Goal: Find specific page/section: Find specific page/section

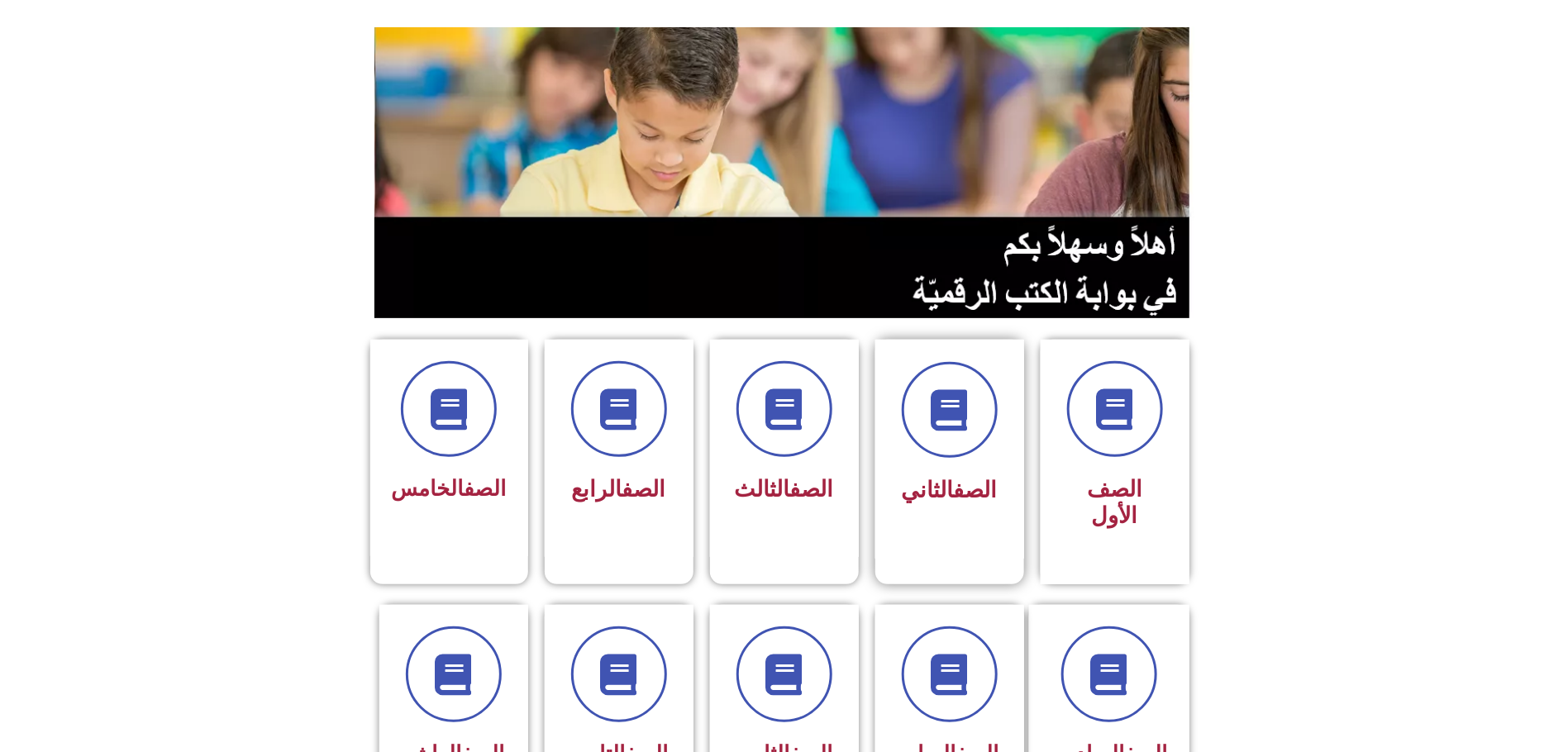
scroll to position [248, 0]
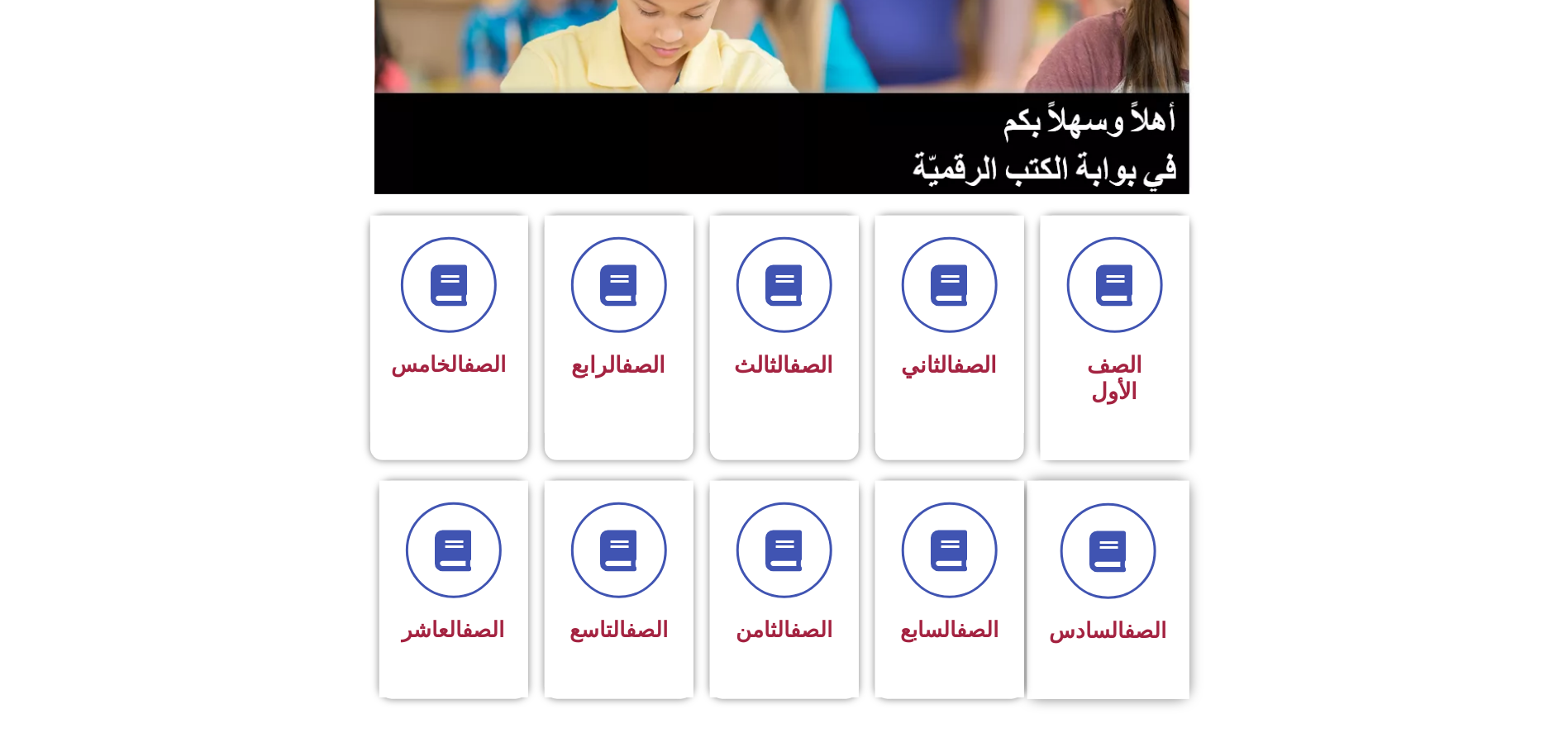
click at [1119, 591] on div "الصف السادس" at bounding box center [1109, 590] width 162 height 218
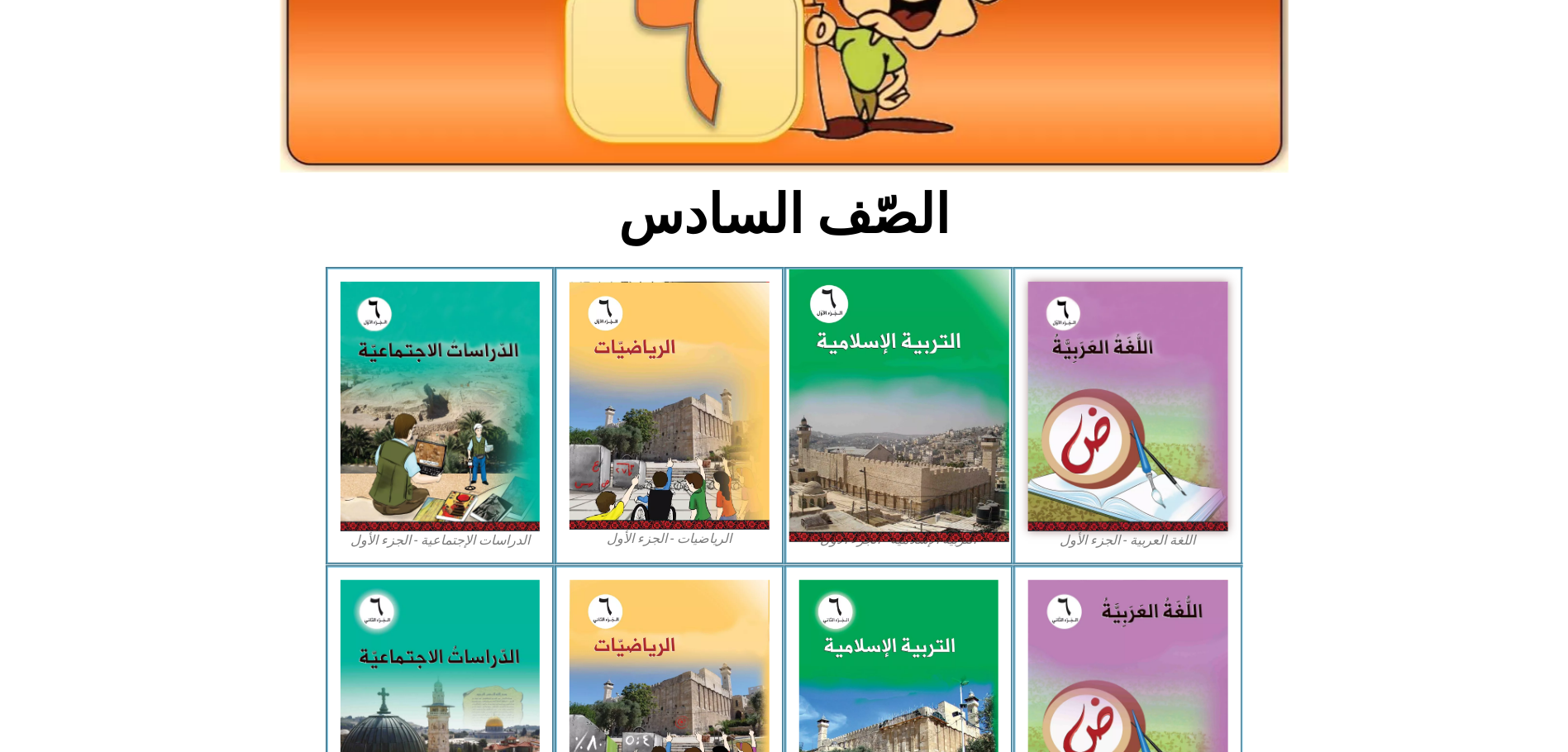
scroll to position [372, 0]
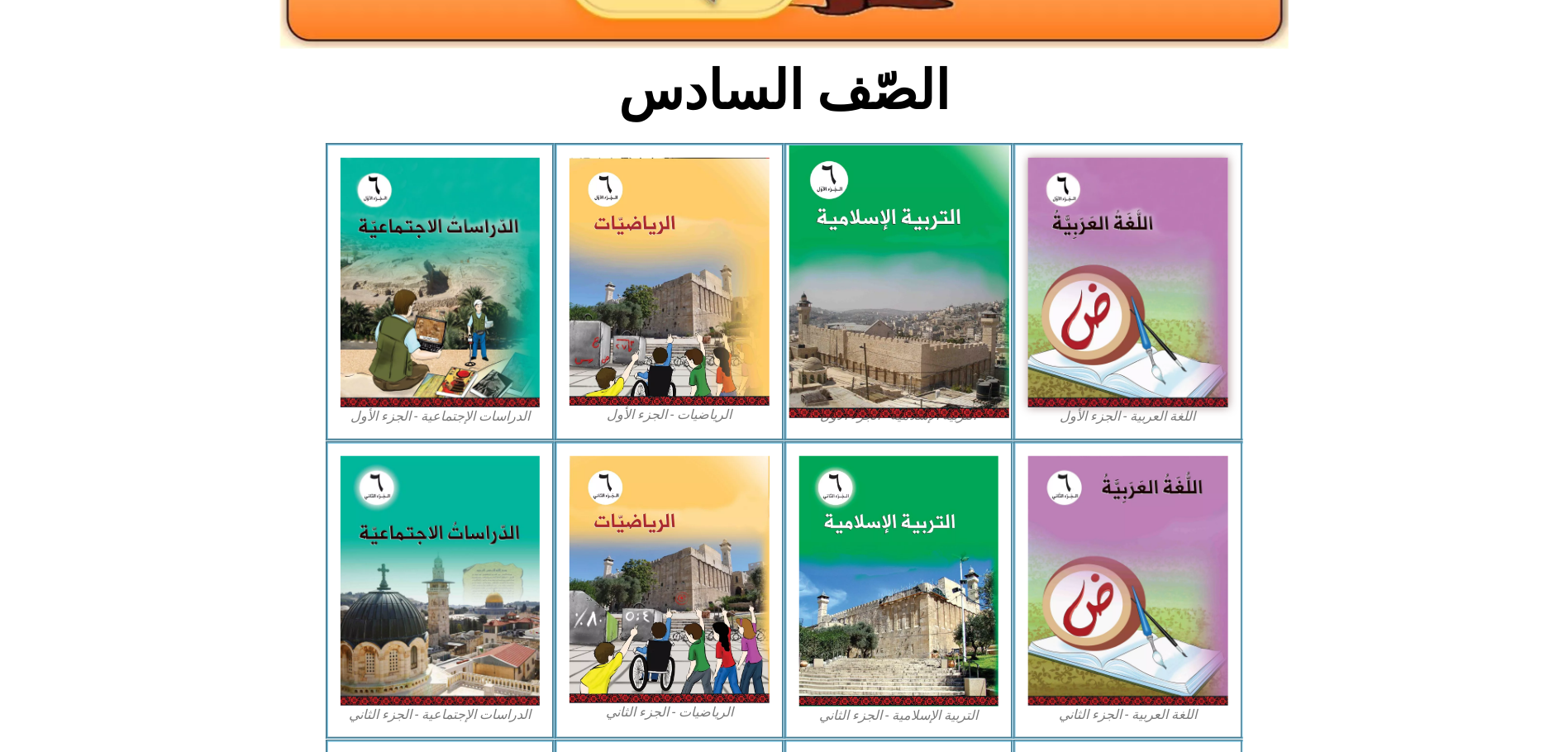
click at [930, 539] on img at bounding box center [899, 581] width 200 height 250
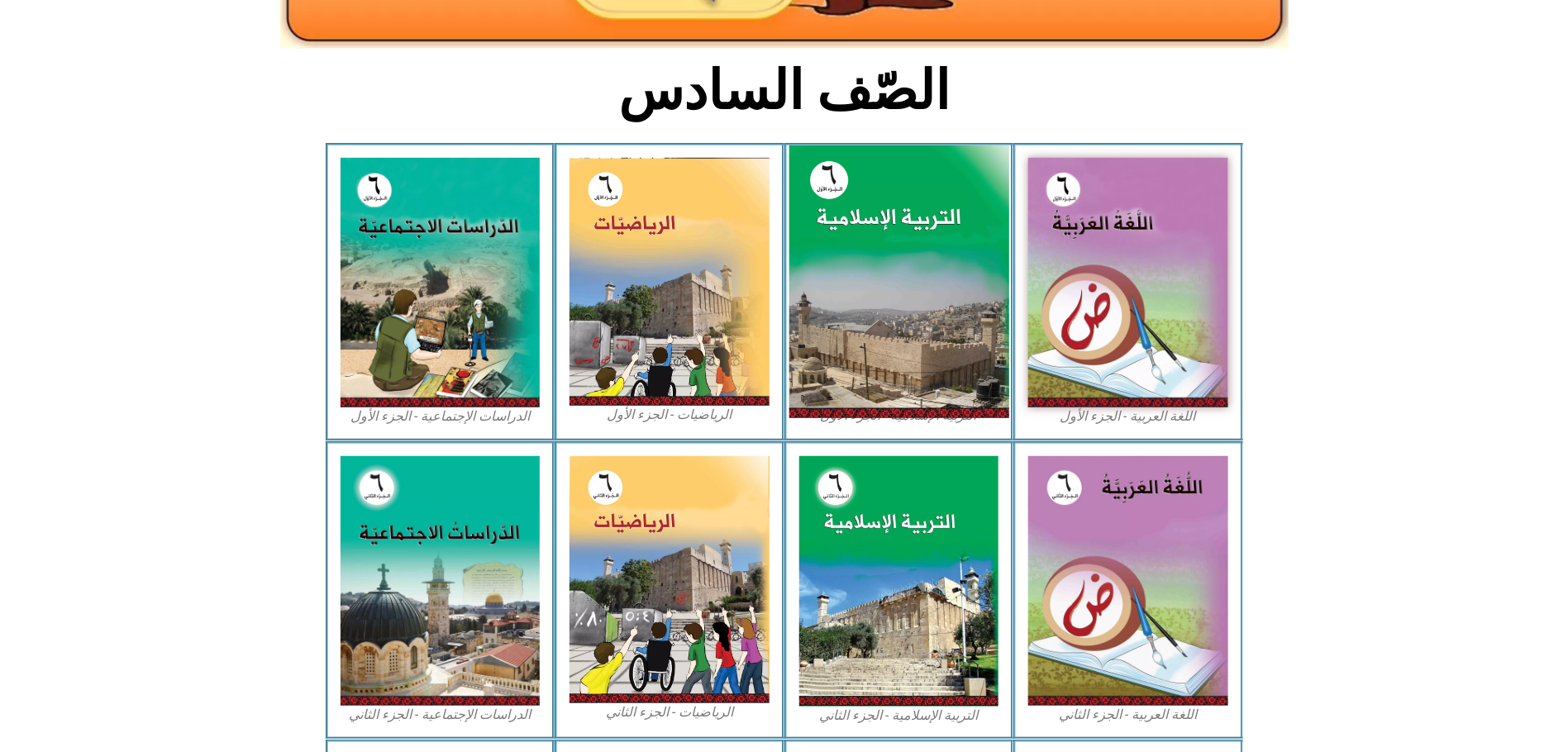
click at [930, 539] on img at bounding box center [899, 581] width 200 height 250
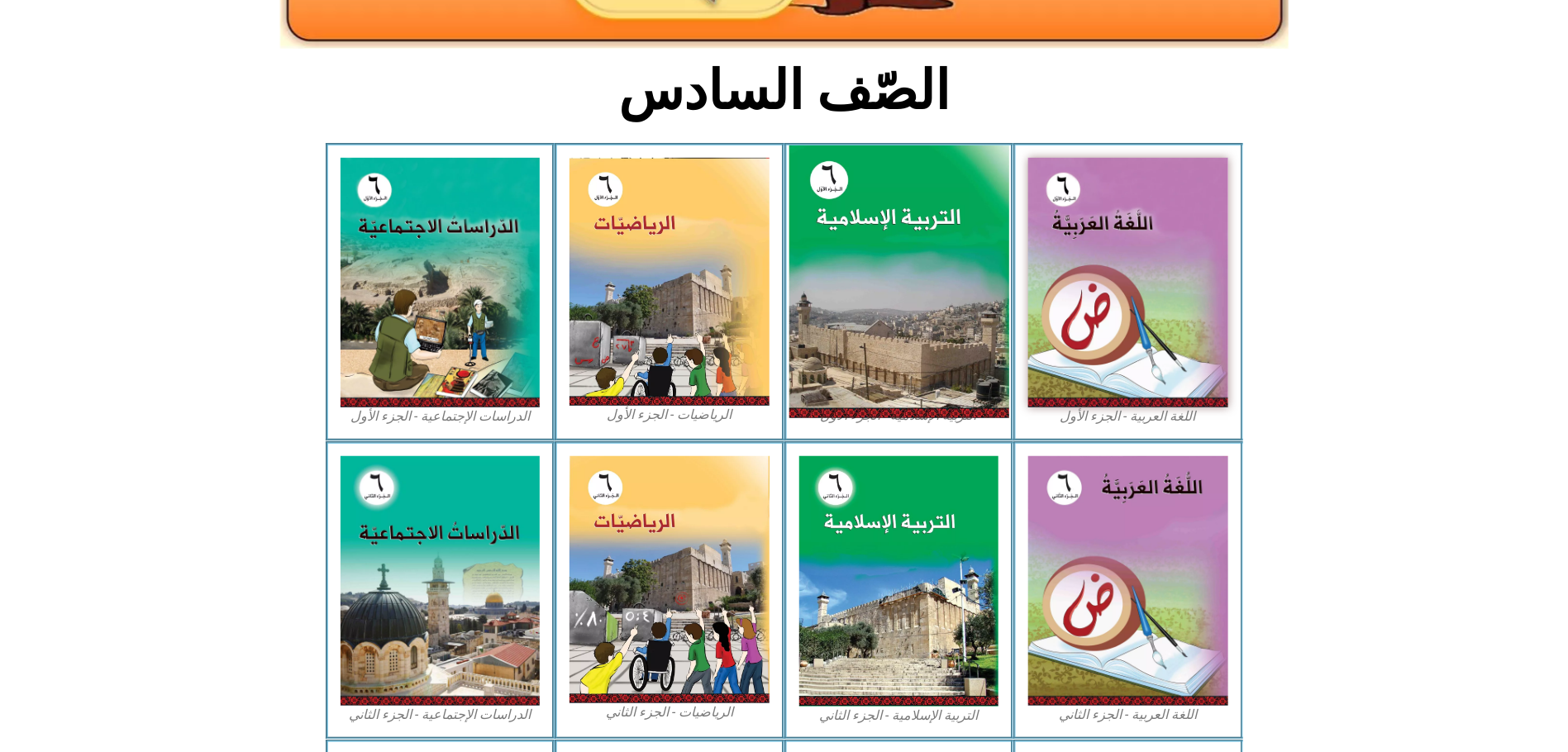
click at [930, 539] on img at bounding box center [899, 581] width 200 height 250
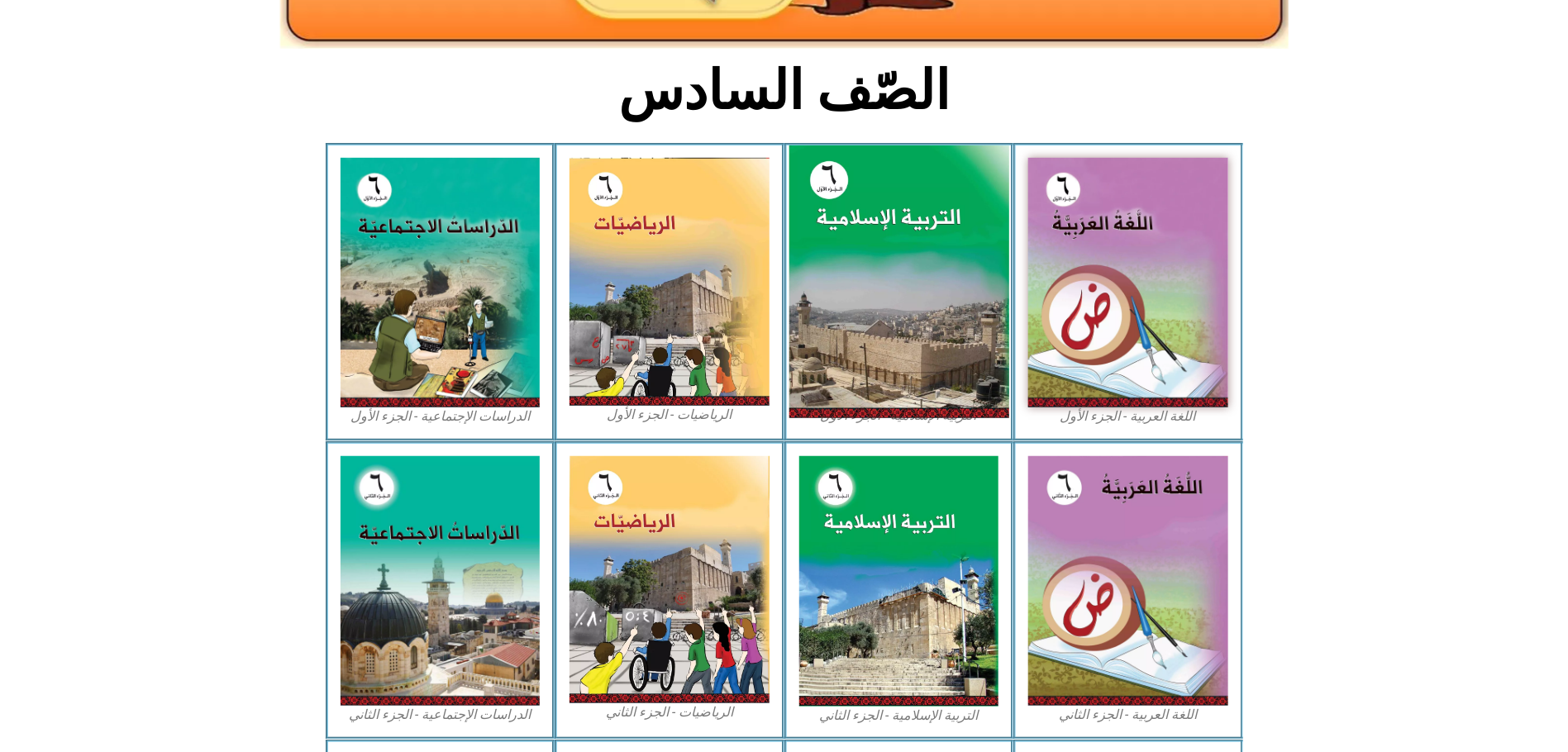
click at [930, 539] on img at bounding box center [899, 581] width 200 height 250
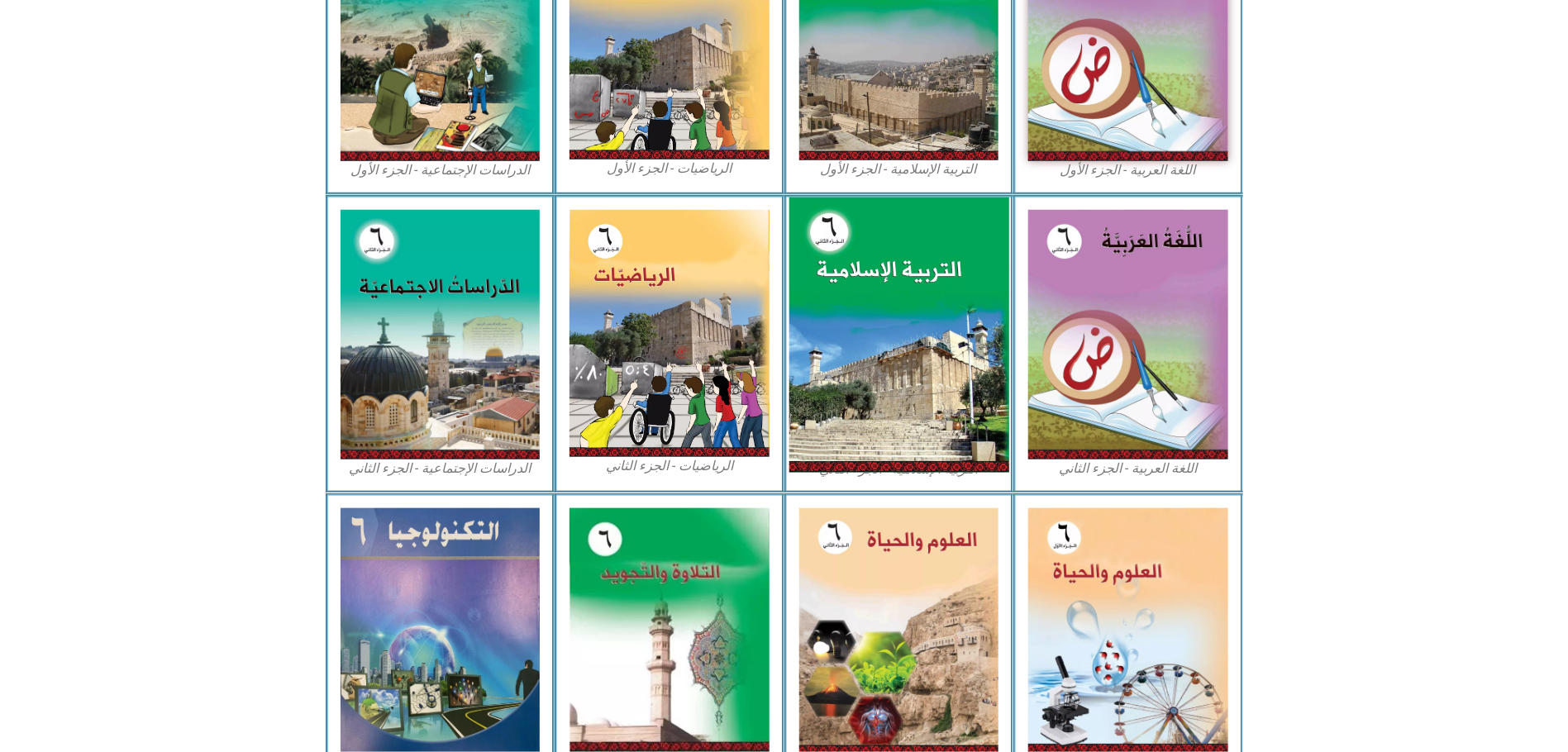
scroll to position [620, 0]
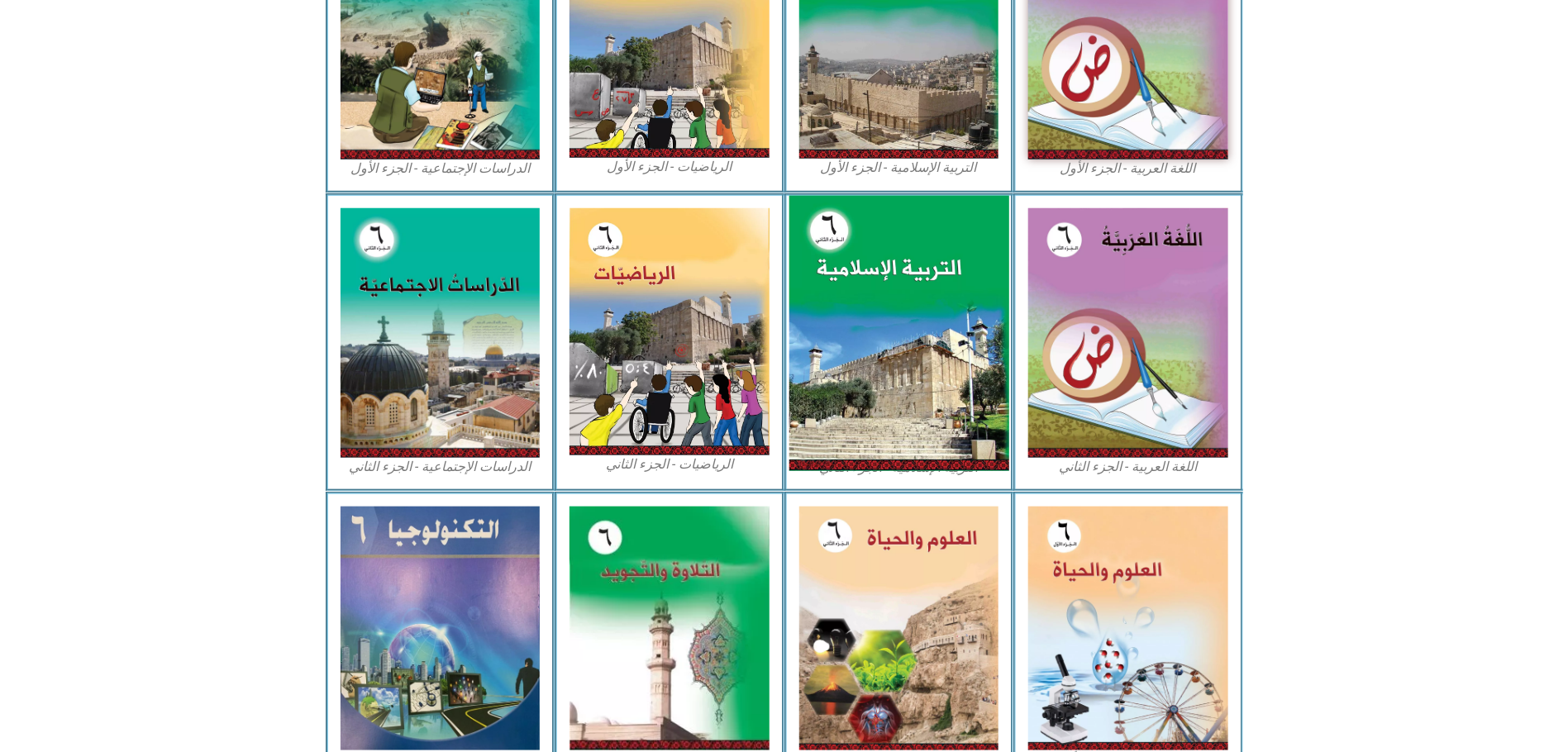
click at [868, 315] on img at bounding box center [898, 333] width 220 height 275
click at [871, 251] on img at bounding box center [898, 333] width 220 height 275
click at [888, 264] on img at bounding box center [898, 333] width 220 height 275
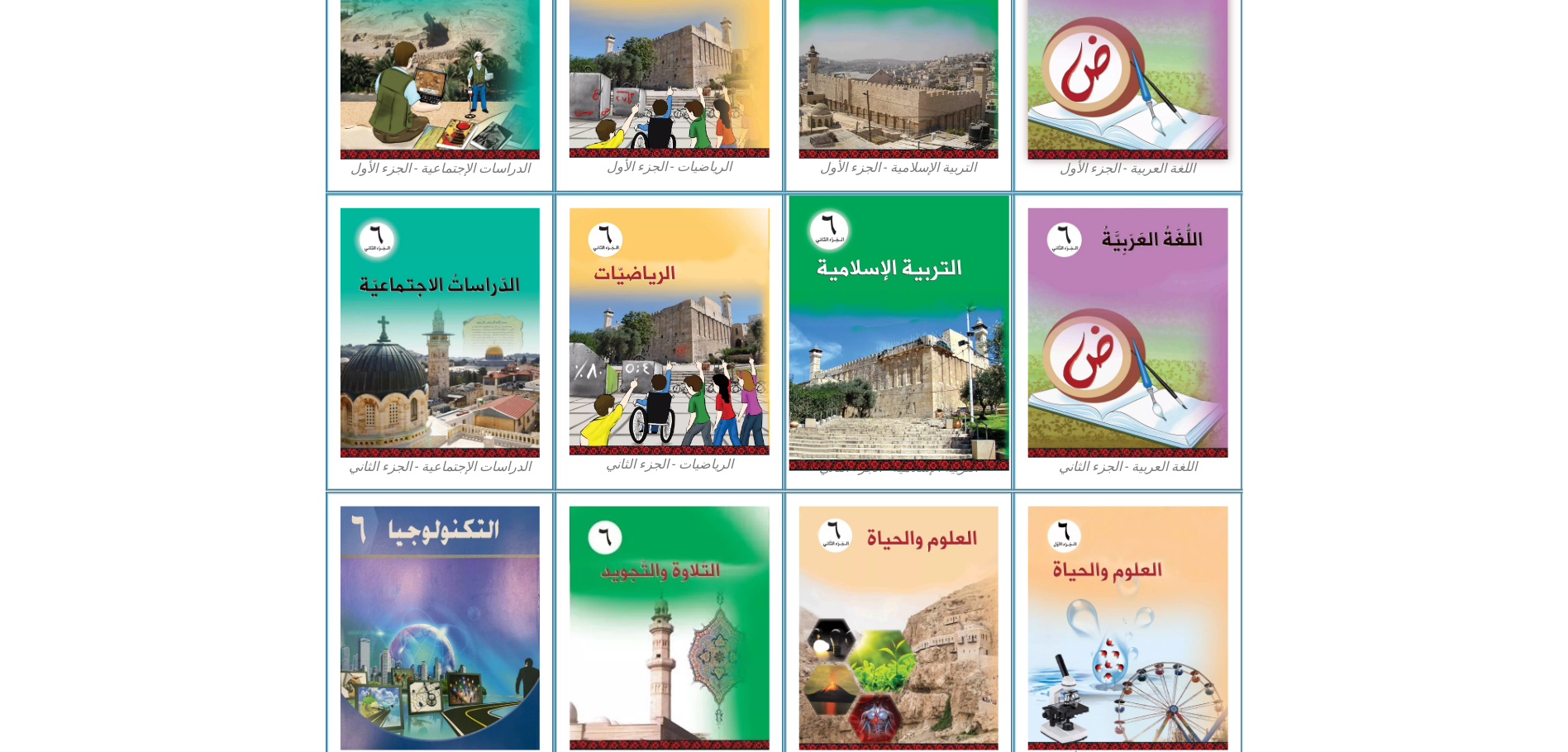
click at [888, 264] on img at bounding box center [898, 333] width 220 height 275
click at [888, 266] on img at bounding box center [898, 333] width 220 height 275
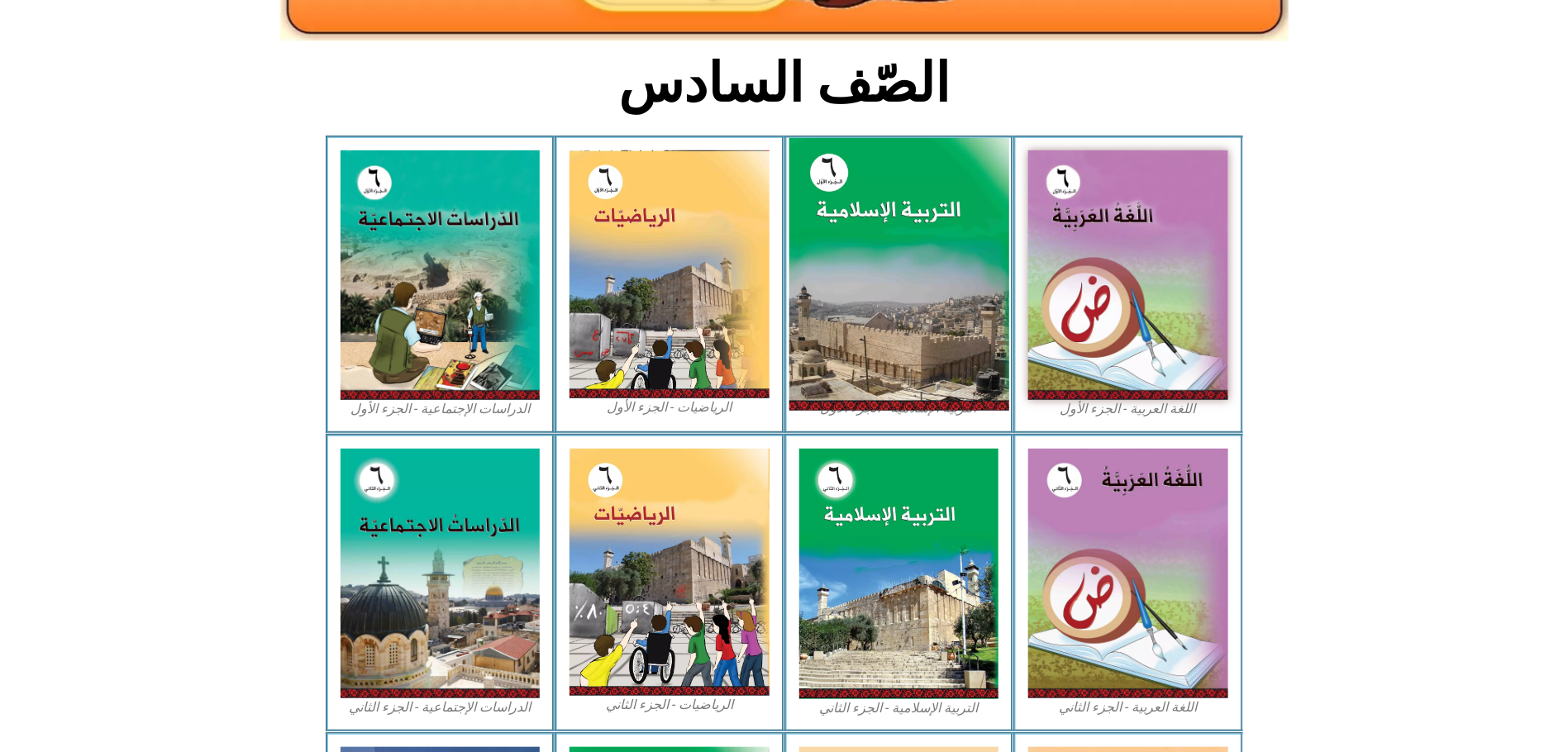
scroll to position [372, 0]
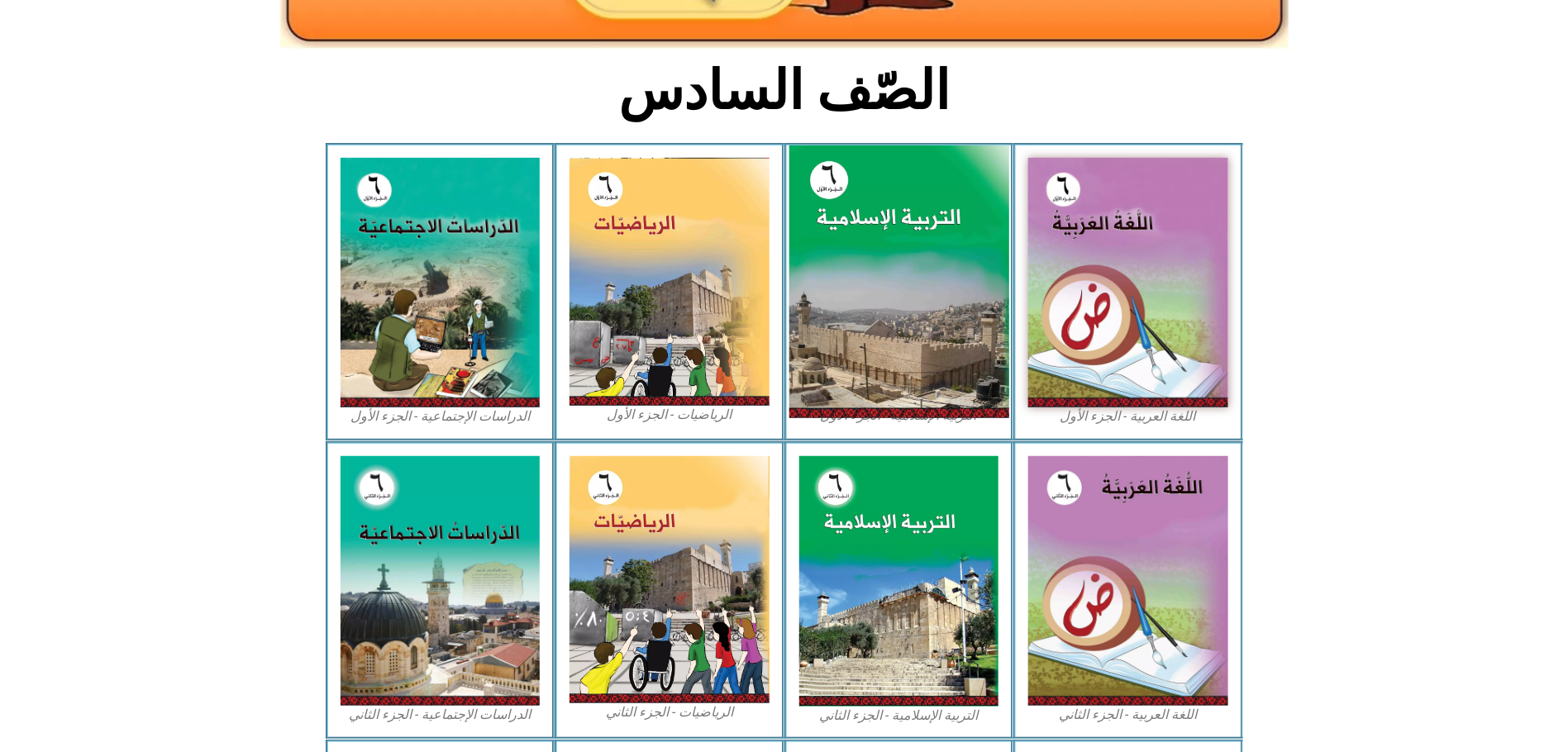
click at [900, 249] on img at bounding box center [898, 282] width 220 height 273
click at [839, 211] on img at bounding box center [898, 282] width 220 height 273
click at [865, 283] on img at bounding box center [898, 282] width 220 height 273
click at [876, 281] on img at bounding box center [898, 282] width 220 height 273
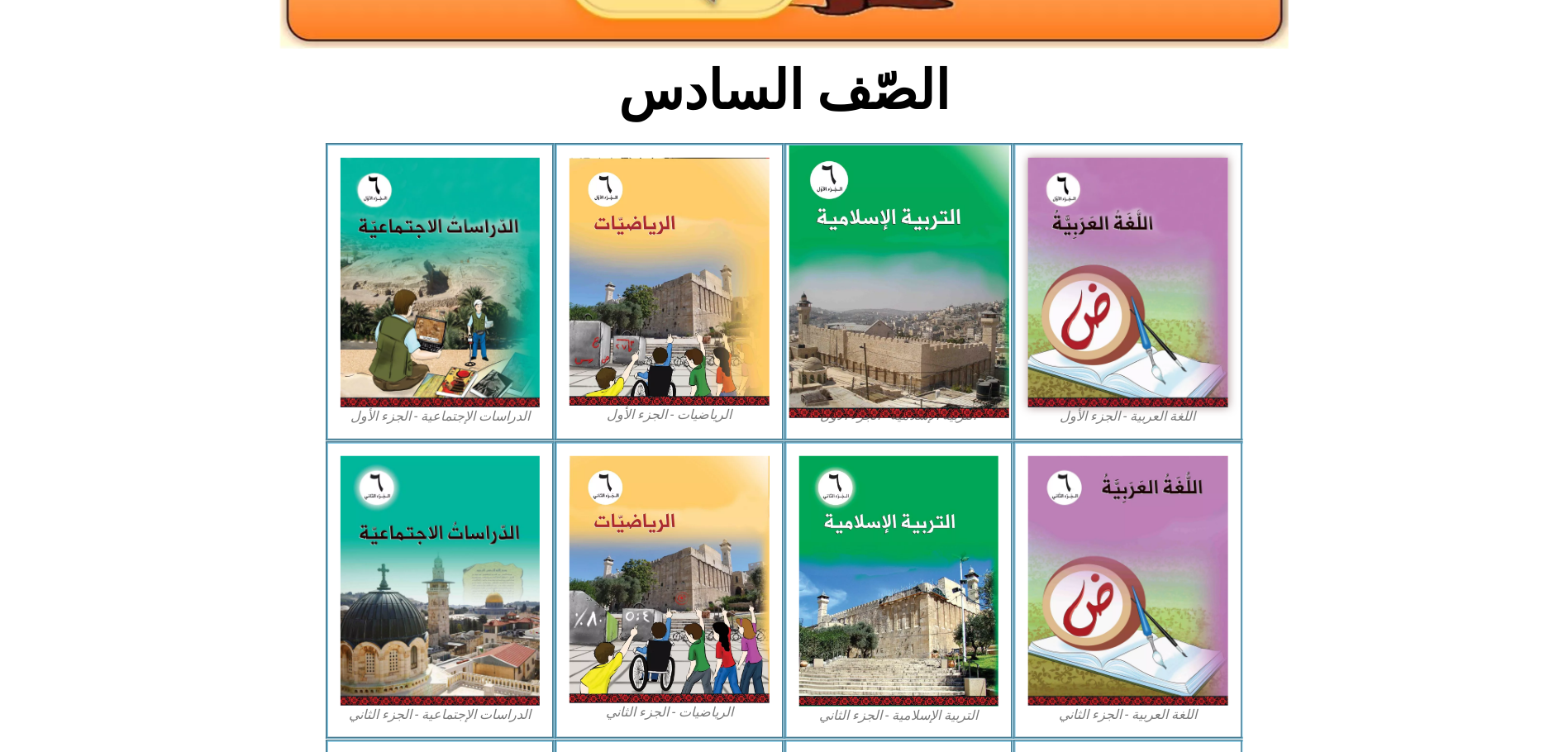
click at [876, 281] on img at bounding box center [898, 282] width 220 height 273
click at [884, 273] on img at bounding box center [898, 282] width 220 height 273
drag, startPoint x: 888, startPoint y: 271, endPoint x: 905, endPoint y: 258, distance: 21.4
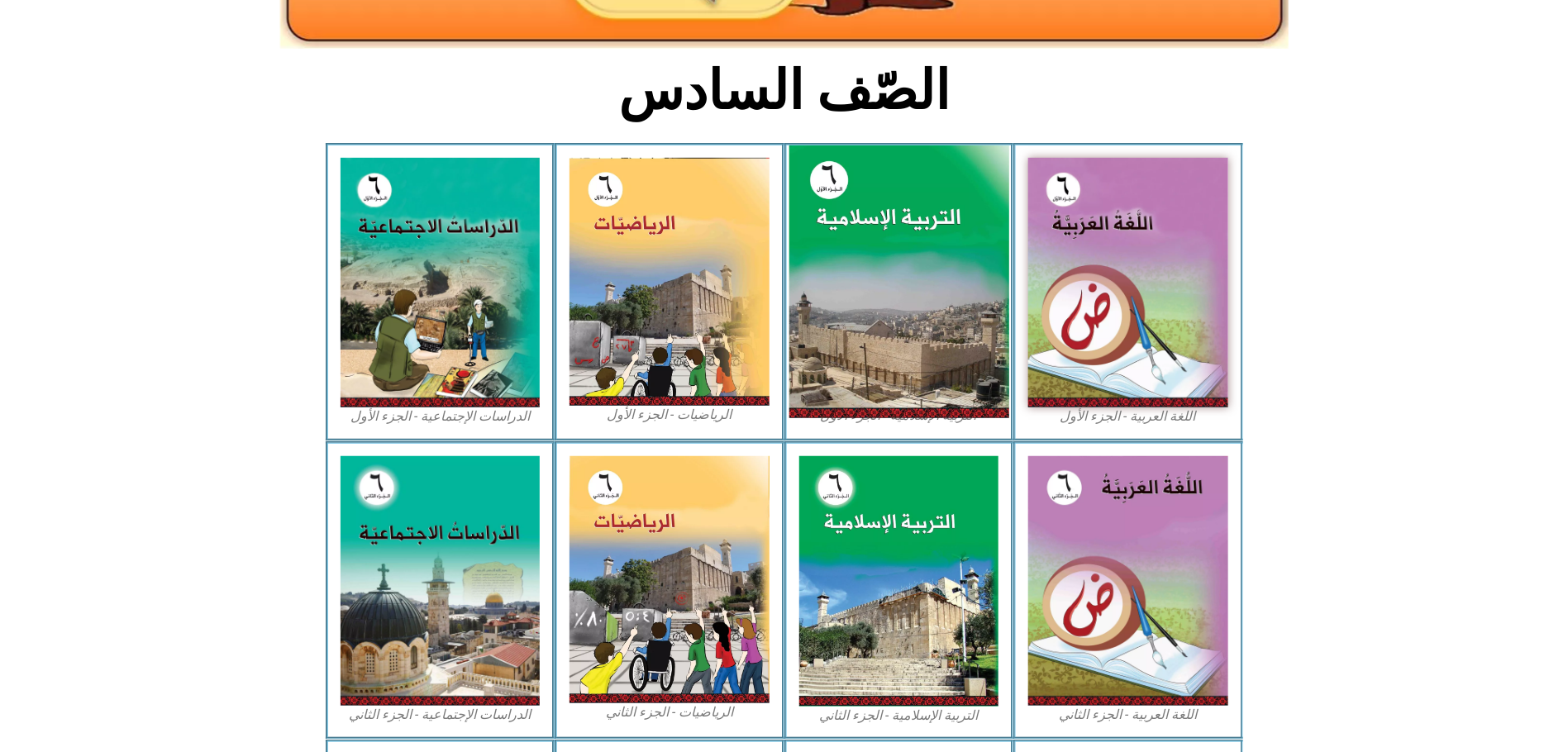
click at [905, 258] on img at bounding box center [898, 282] width 220 height 273
click at [905, 259] on img at bounding box center [898, 282] width 220 height 273
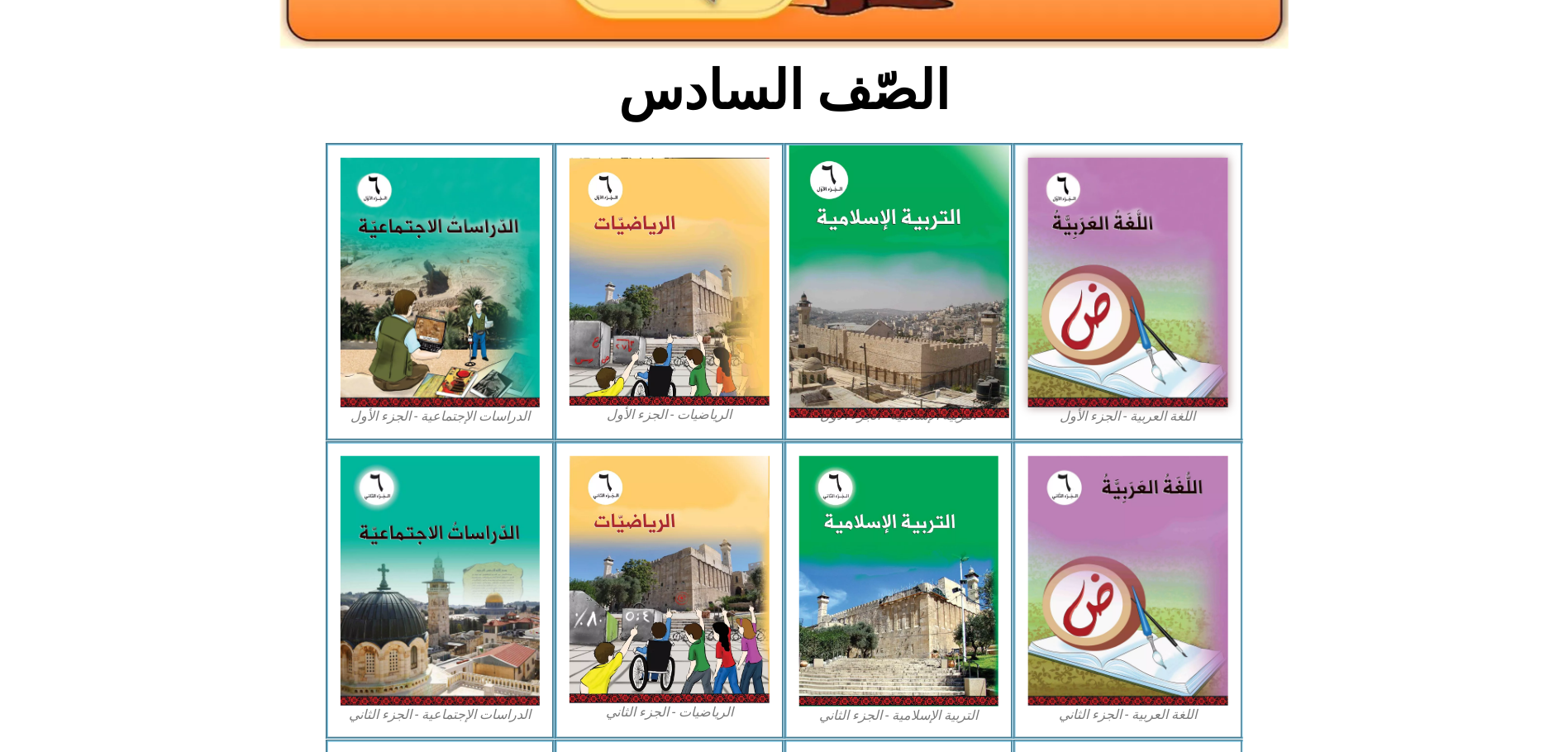
click at [883, 263] on img at bounding box center [898, 282] width 220 height 273
click at [865, 276] on img at bounding box center [898, 282] width 220 height 273
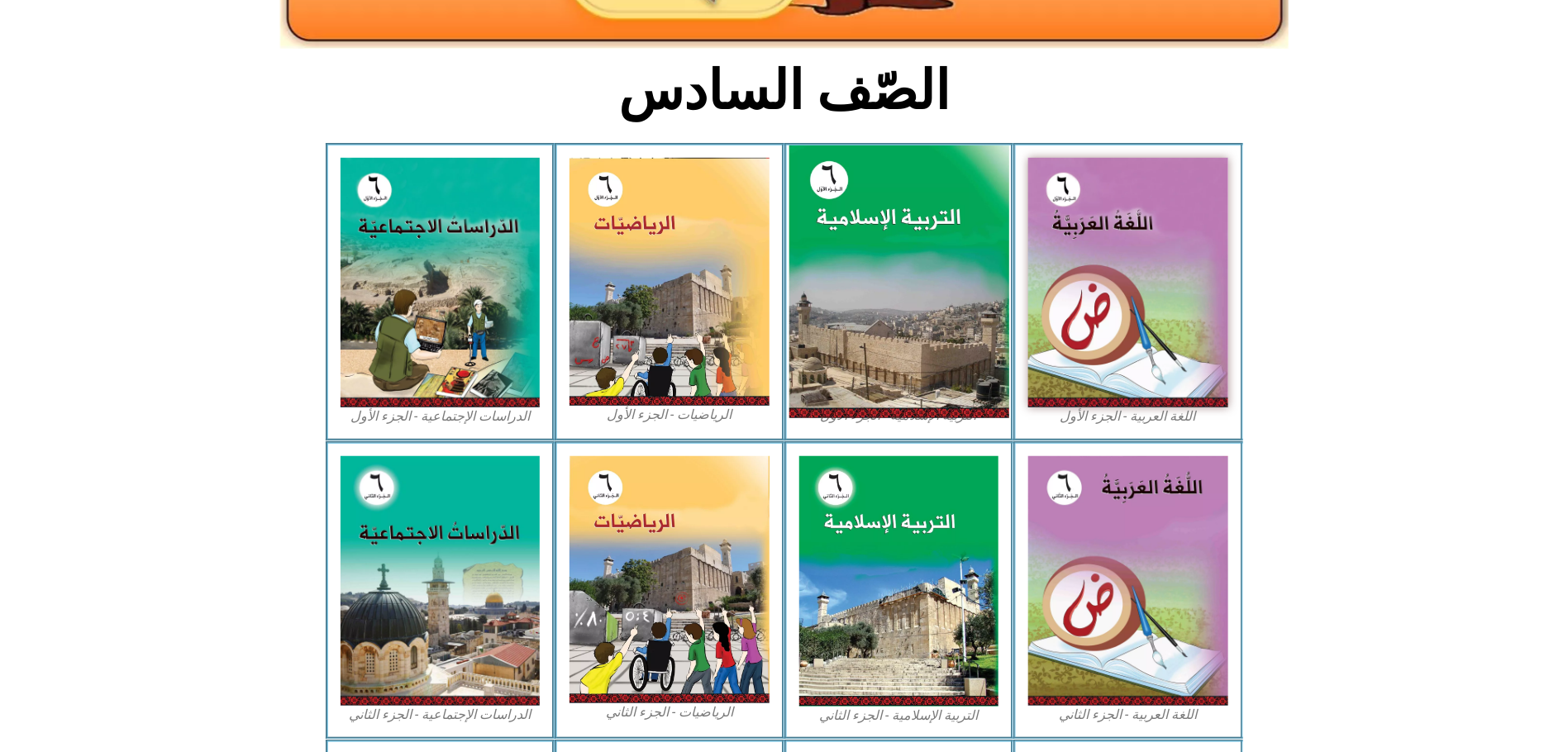
click at [865, 276] on img at bounding box center [898, 282] width 220 height 273
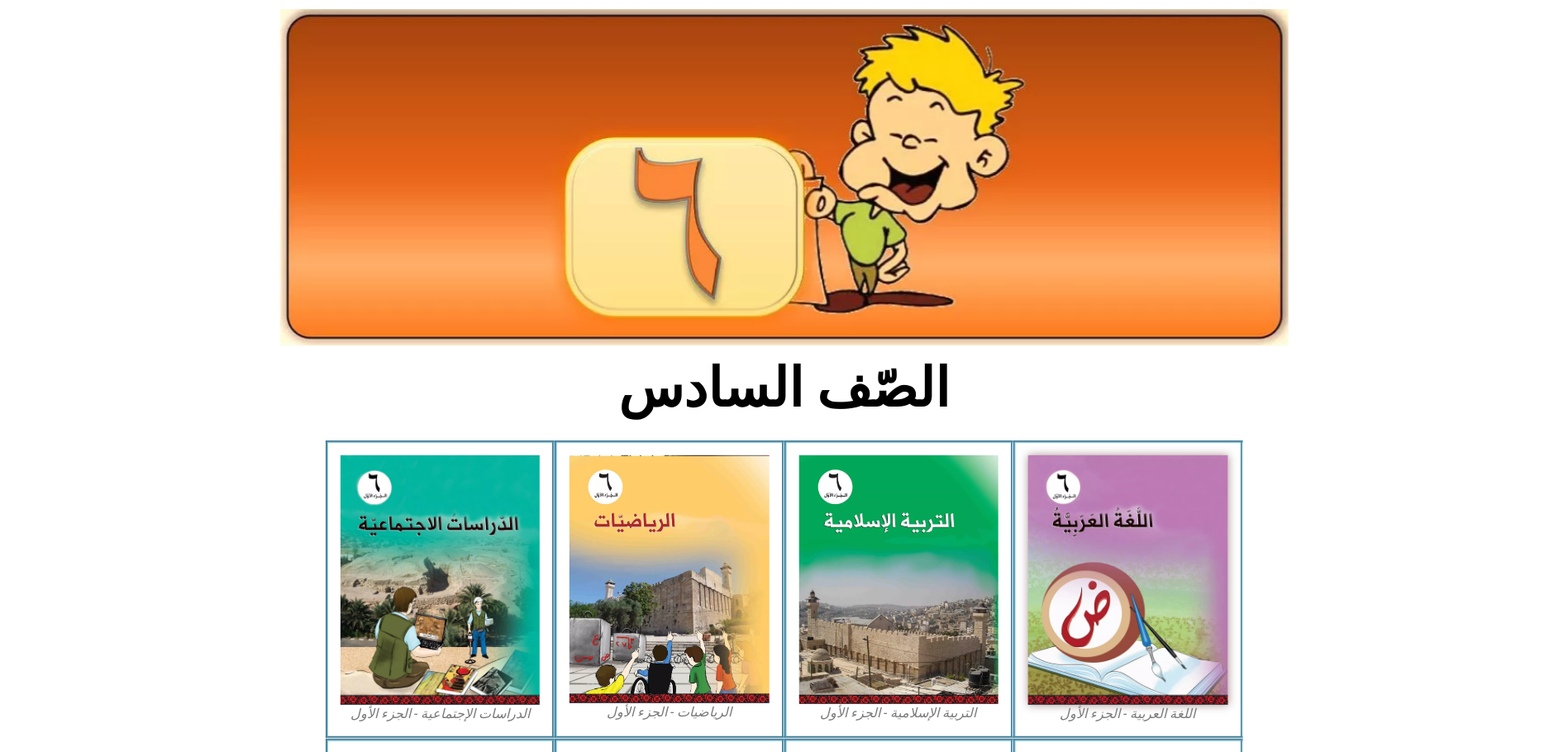
click at [865, 276] on div "الصّف السادس اللغة العربية - الجزء الأول​ التربية الإسلامية - الجزء الأول الريا…" at bounding box center [784, 702] width 1568 height 1253
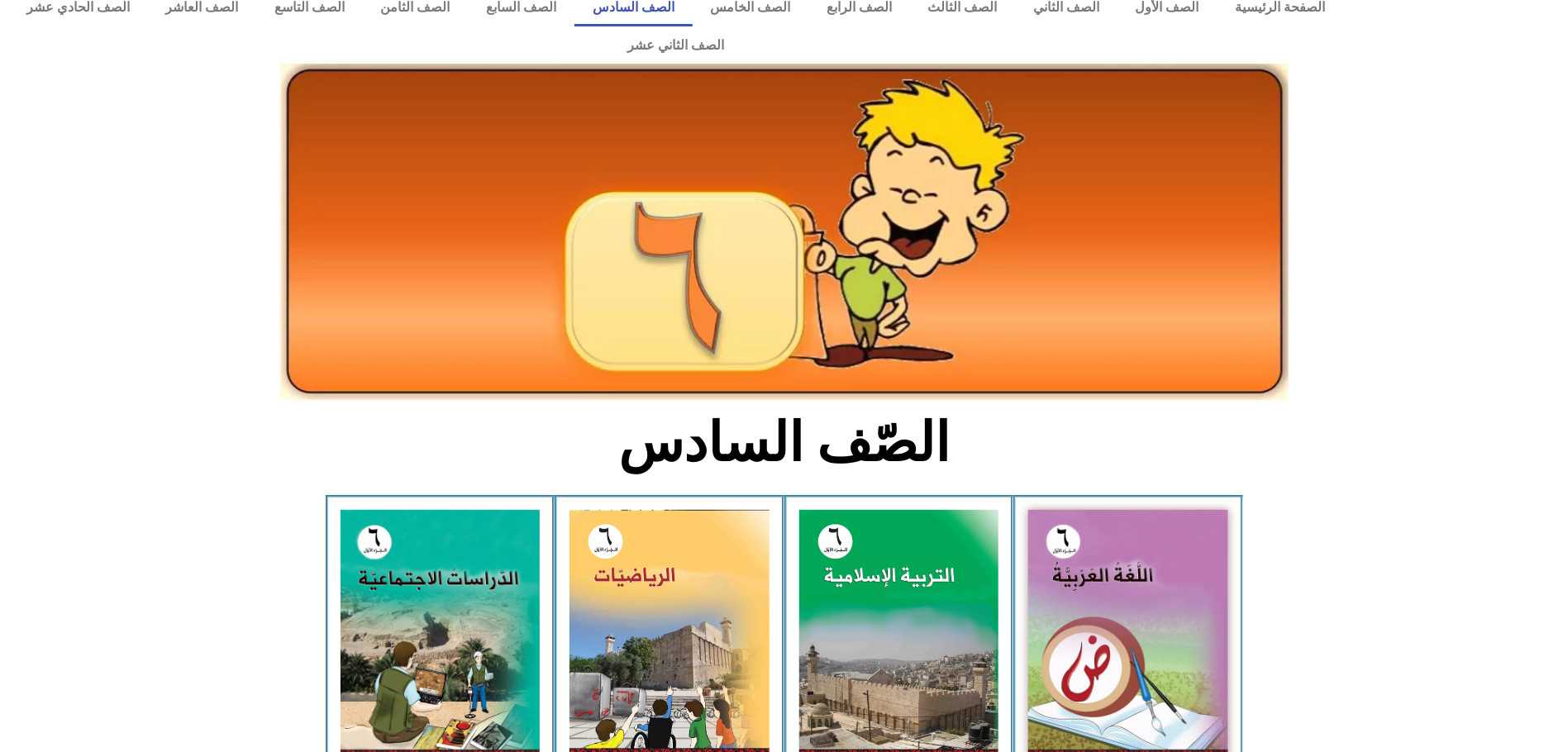
scroll to position [18, 0]
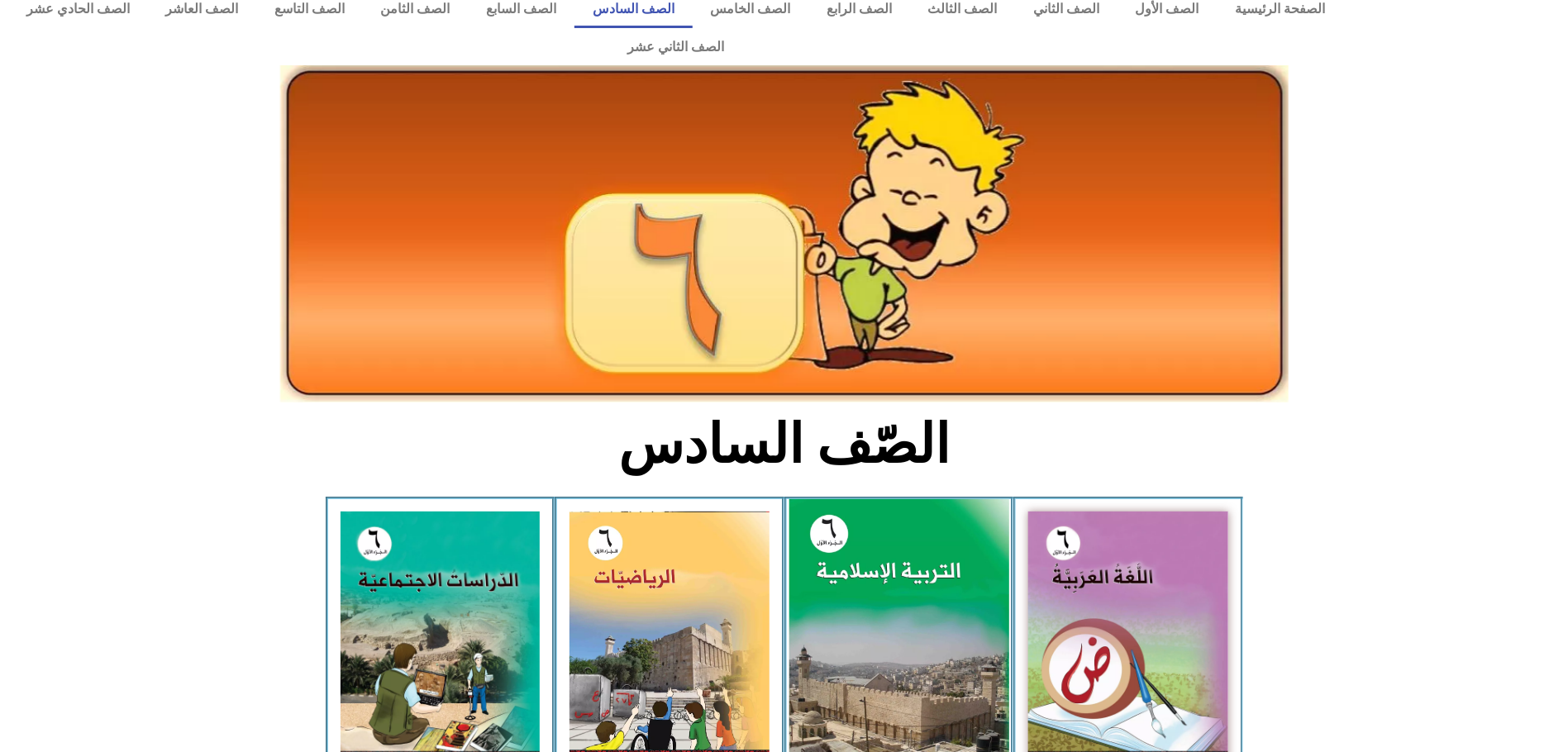
click at [890, 576] on img at bounding box center [898, 636] width 220 height 273
click at [889, 576] on img at bounding box center [898, 636] width 220 height 273
click at [883, 583] on img at bounding box center [898, 636] width 220 height 273
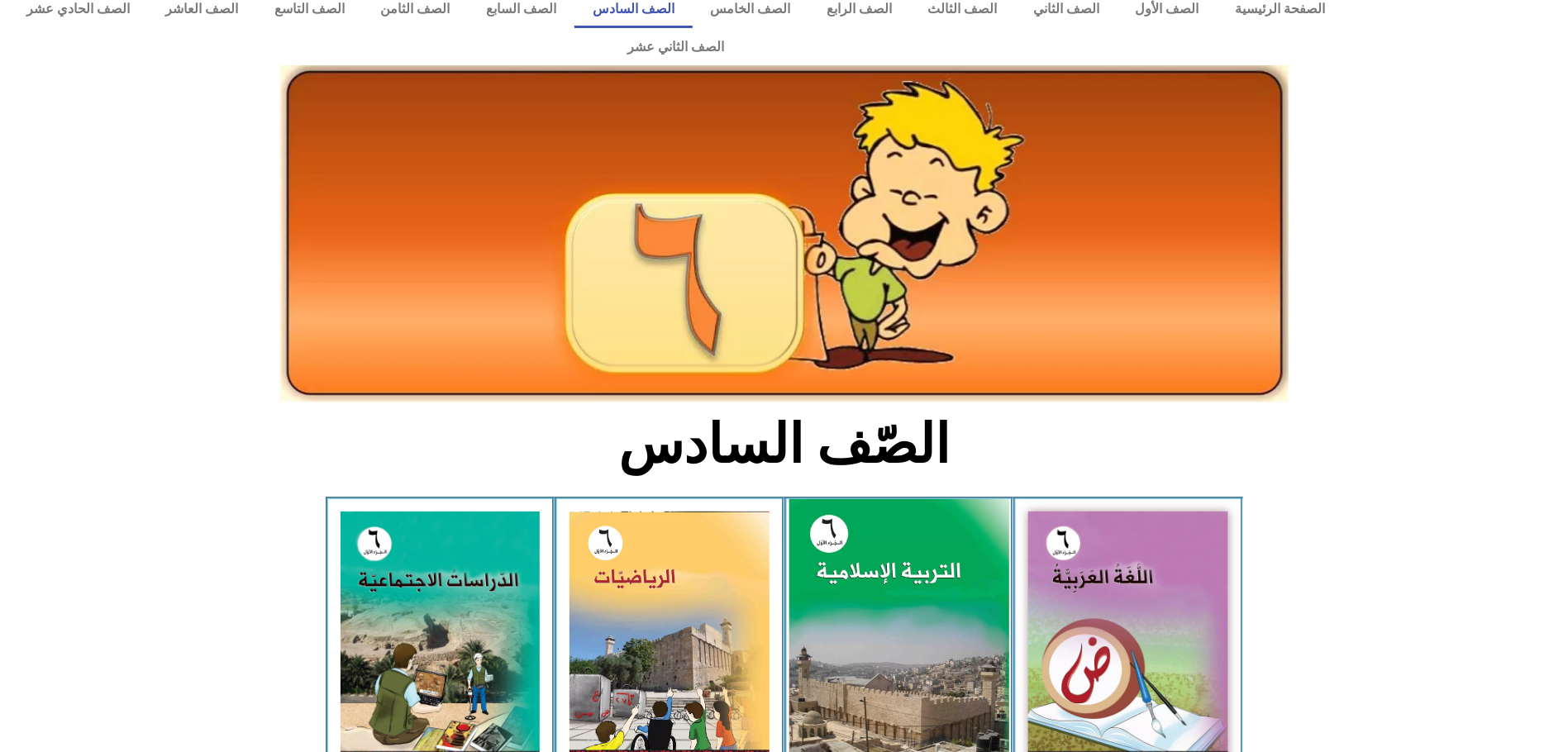
click at [883, 583] on img at bounding box center [898, 636] width 220 height 273
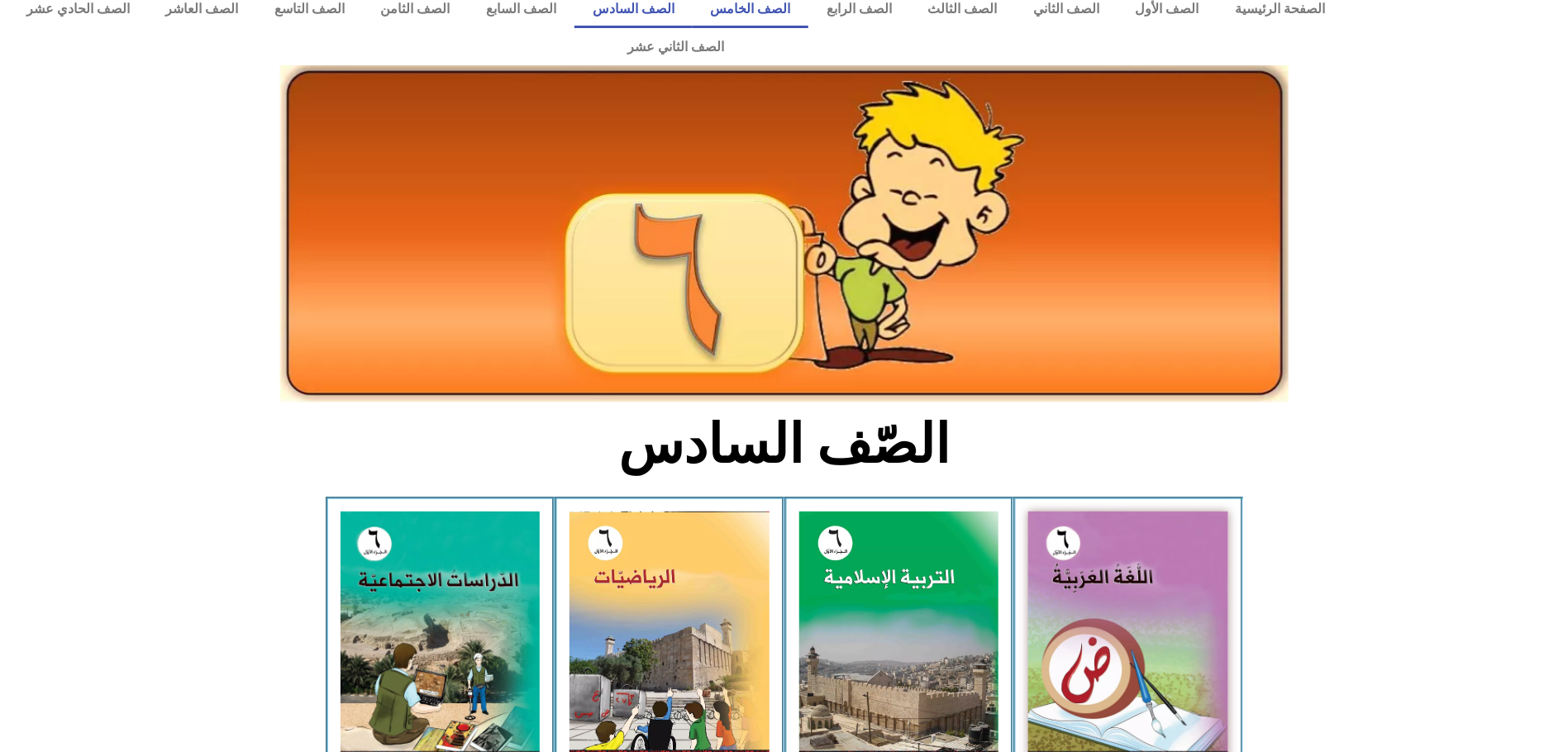
click at [794, 13] on link "الصف الخامس" at bounding box center [750, 9] width 116 height 38
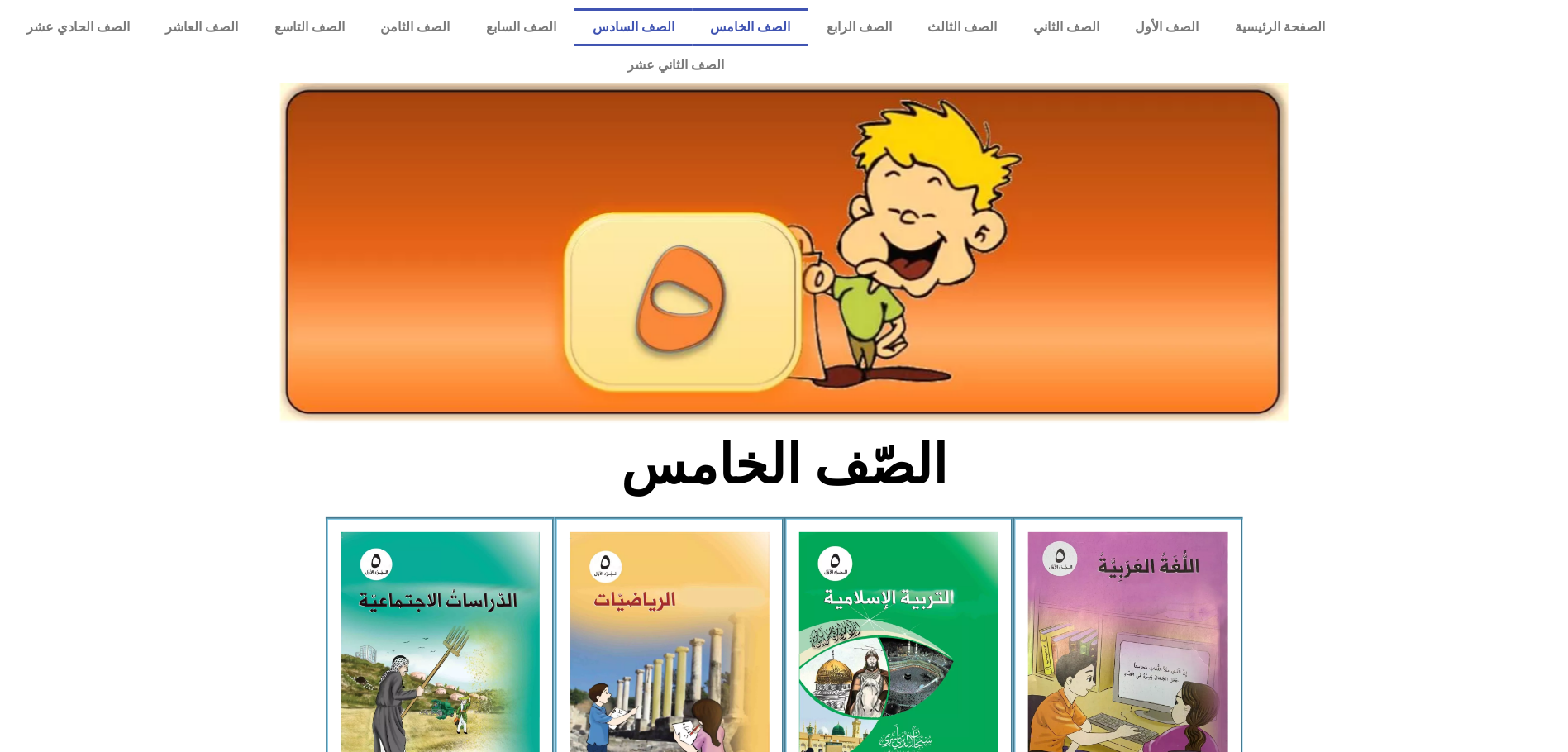
click at [691, 25] on link "الصف السادس" at bounding box center [633, 28] width 118 height 38
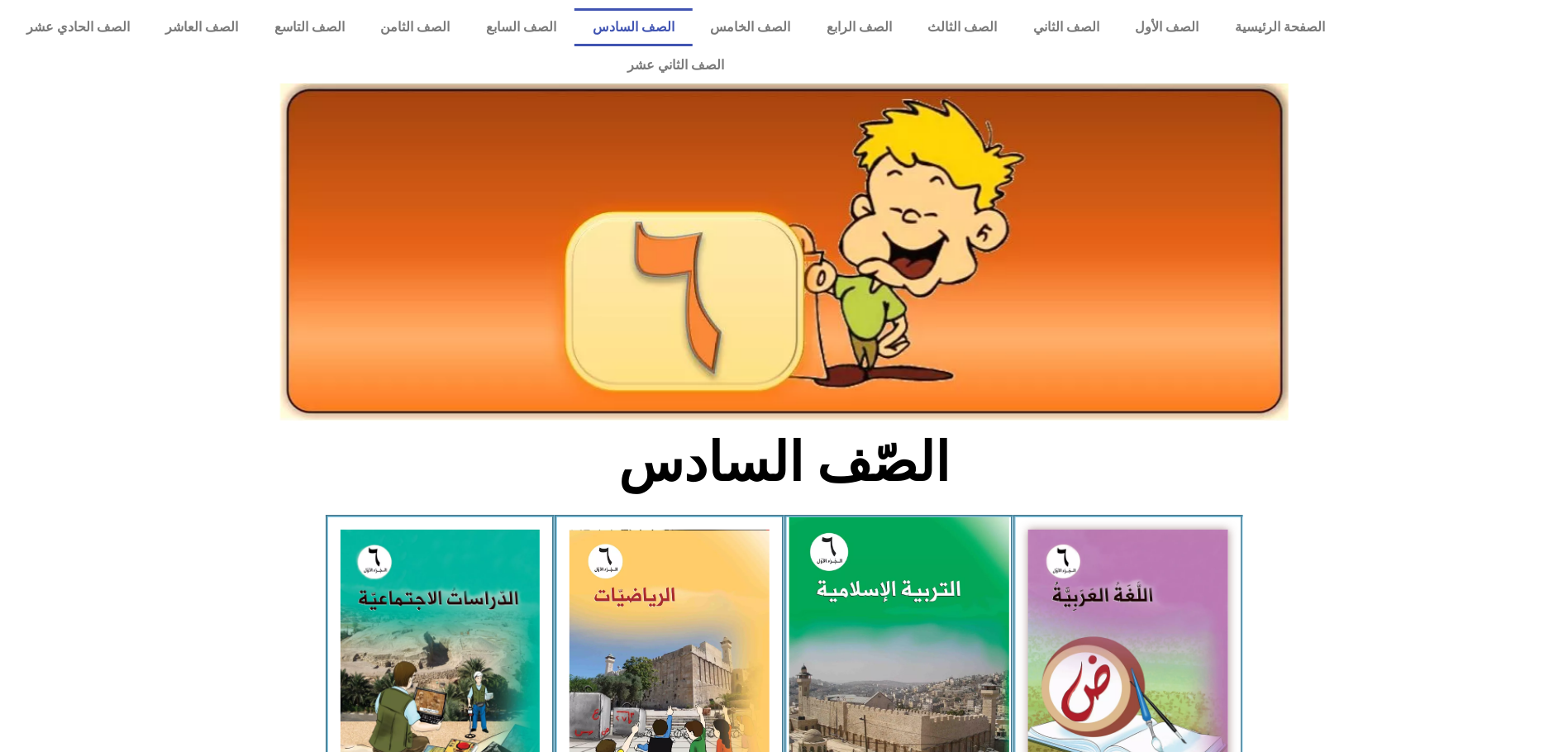
click at [913, 657] on img at bounding box center [898, 654] width 220 height 273
click at [909, 658] on img at bounding box center [898, 654] width 220 height 273
click at [905, 653] on img at bounding box center [898, 654] width 220 height 273
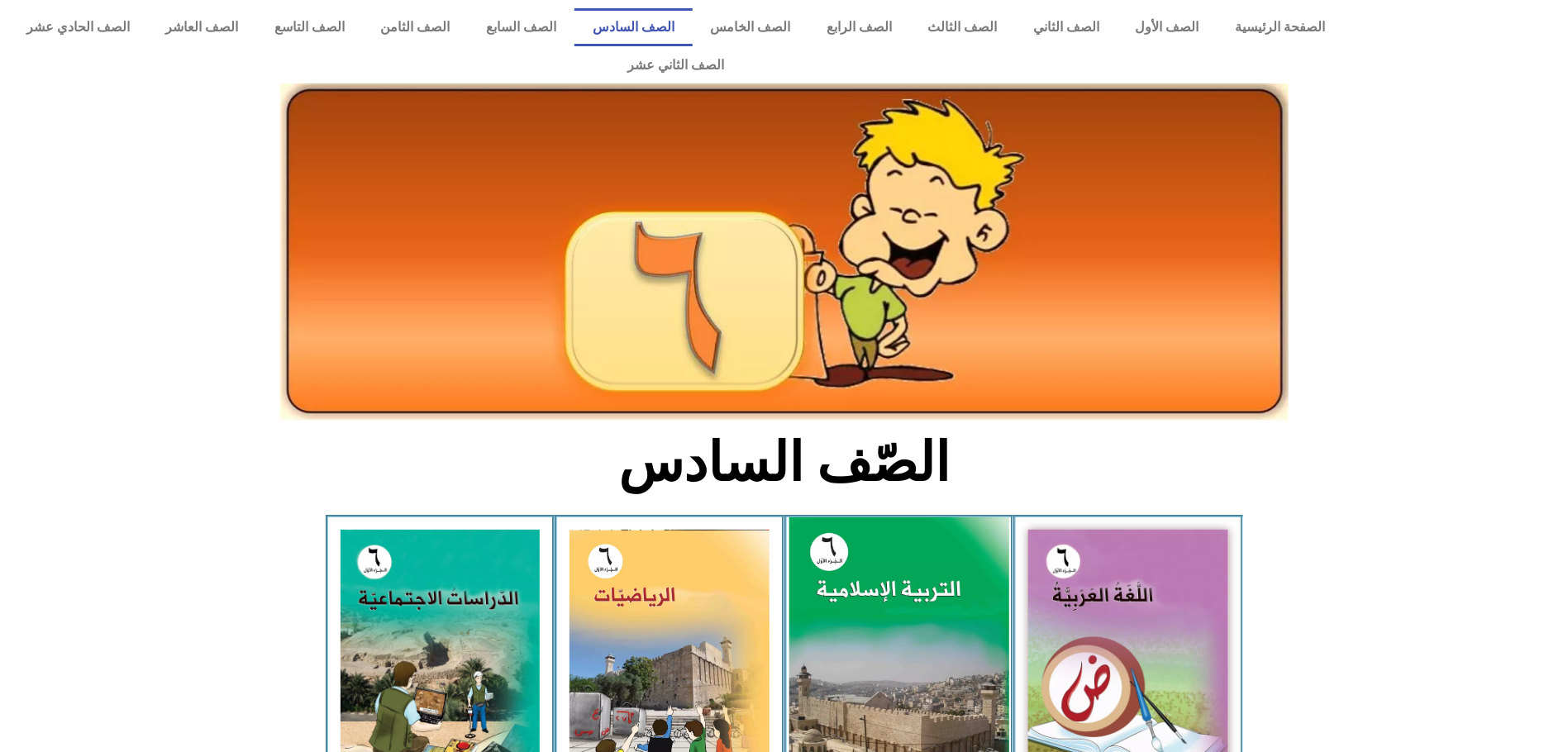
click at [905, 591] on img at bounding box center [898, 654] width 220 height 273
click at [912, 591] on img at bounding box center [898, 654] width 220 height 273
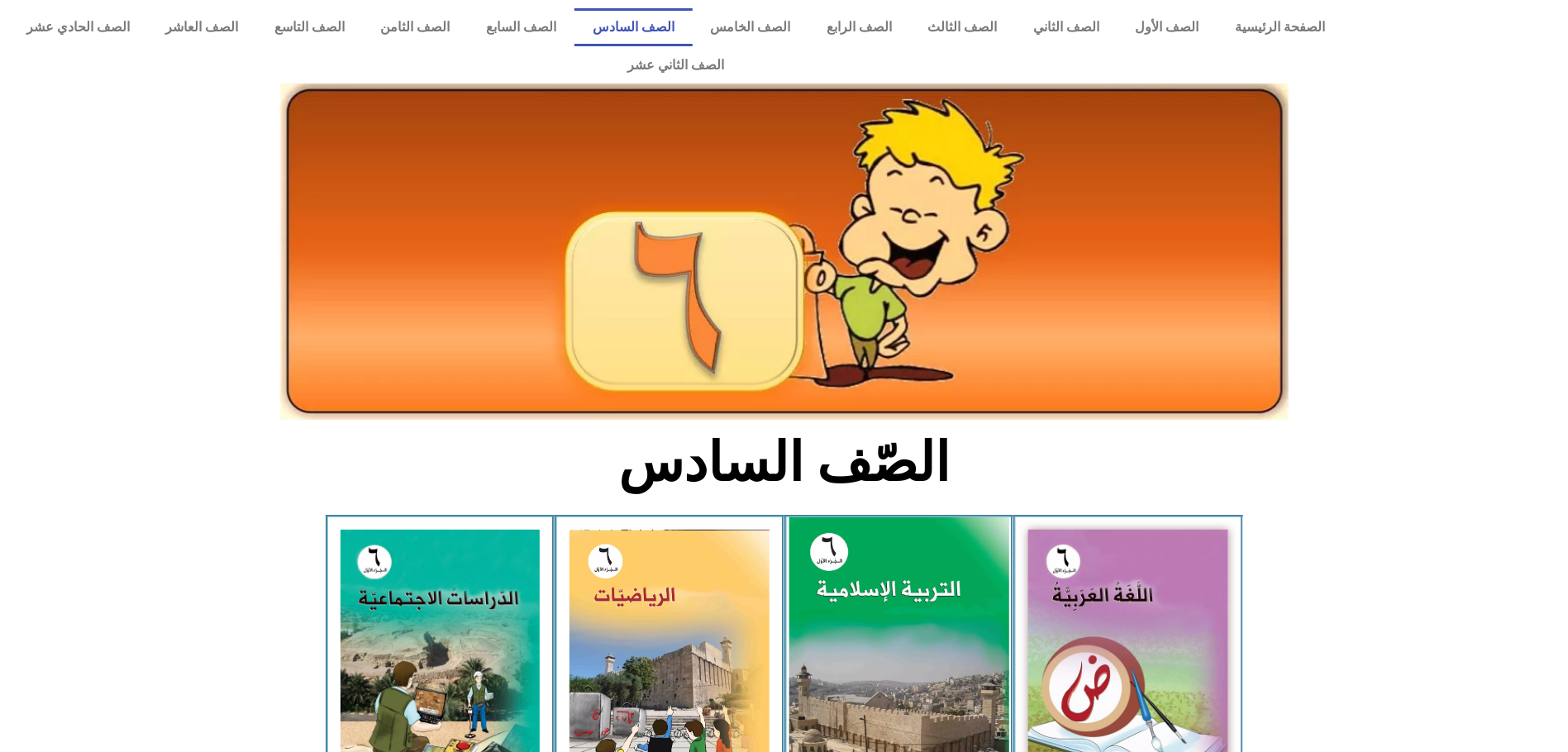
click at [912, 591] on img at bounding box center [898, 654] width 220 height 273
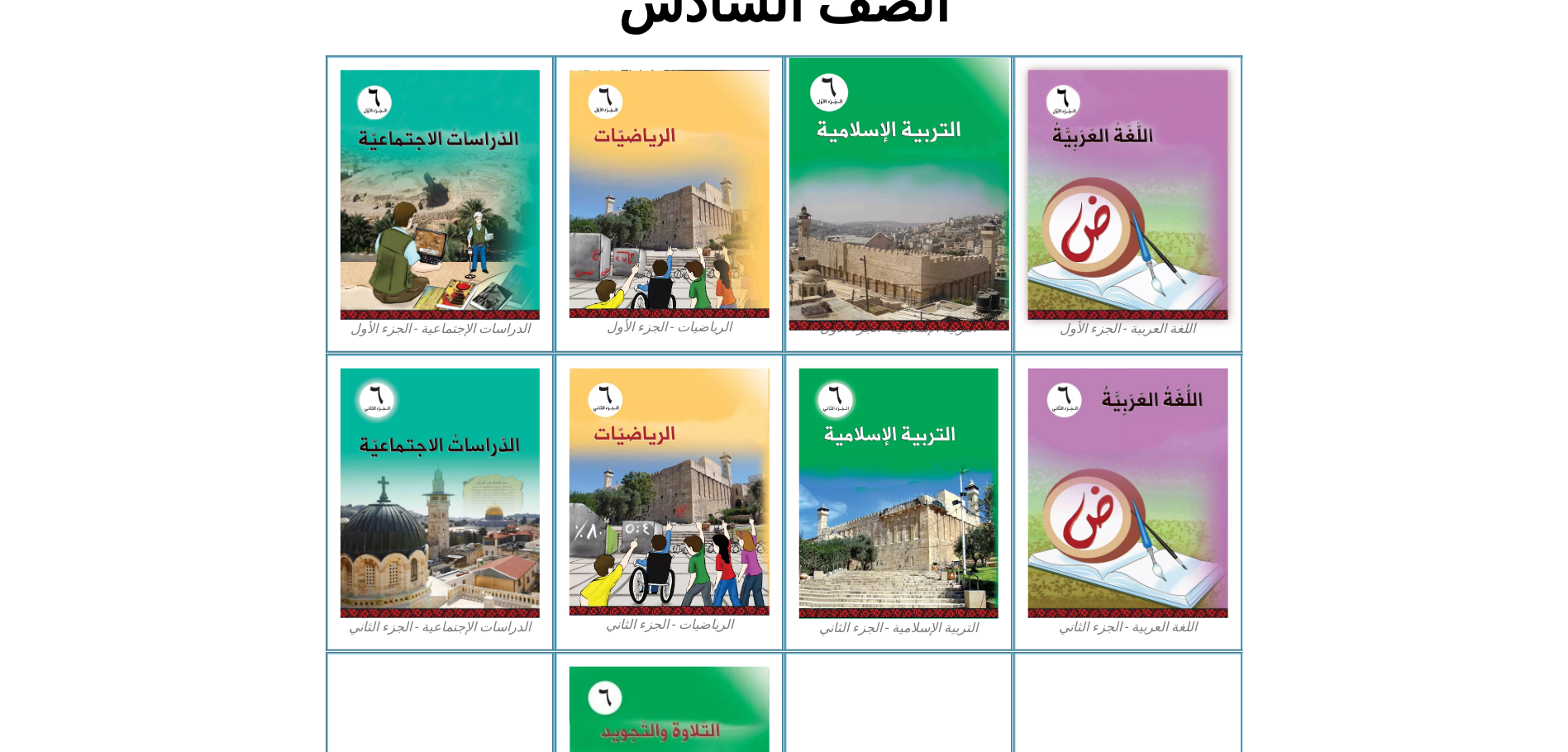
click at [912, 591] on div "الصّف السادس اللغة العربية - الجزء الأول​ التربية الإسلامية - الجزء الأول الريا…" at bounding box center [784, 316] width 1568 height 1253
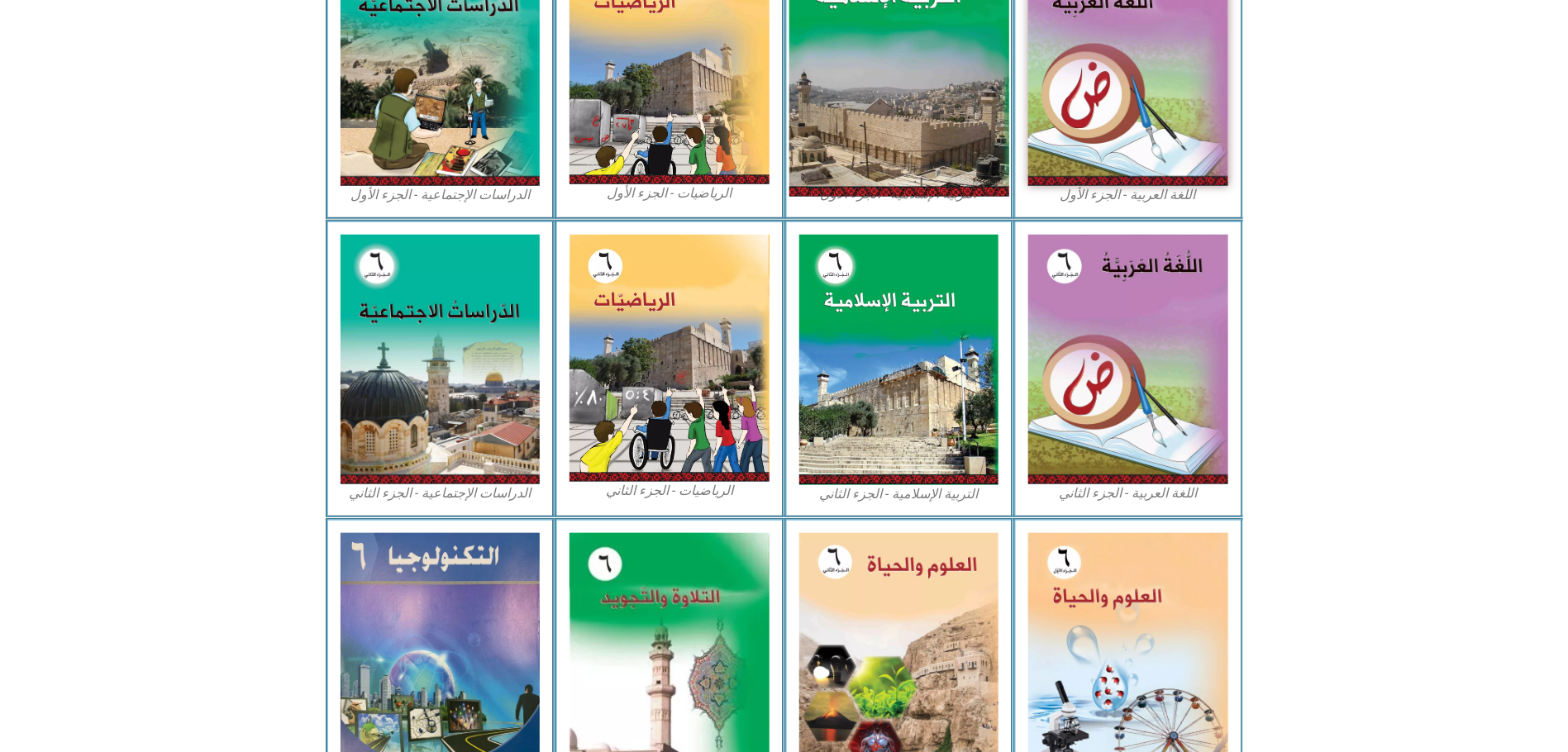
click at [912, 591] on img at bounding box center [899, 655] width 200 height 244
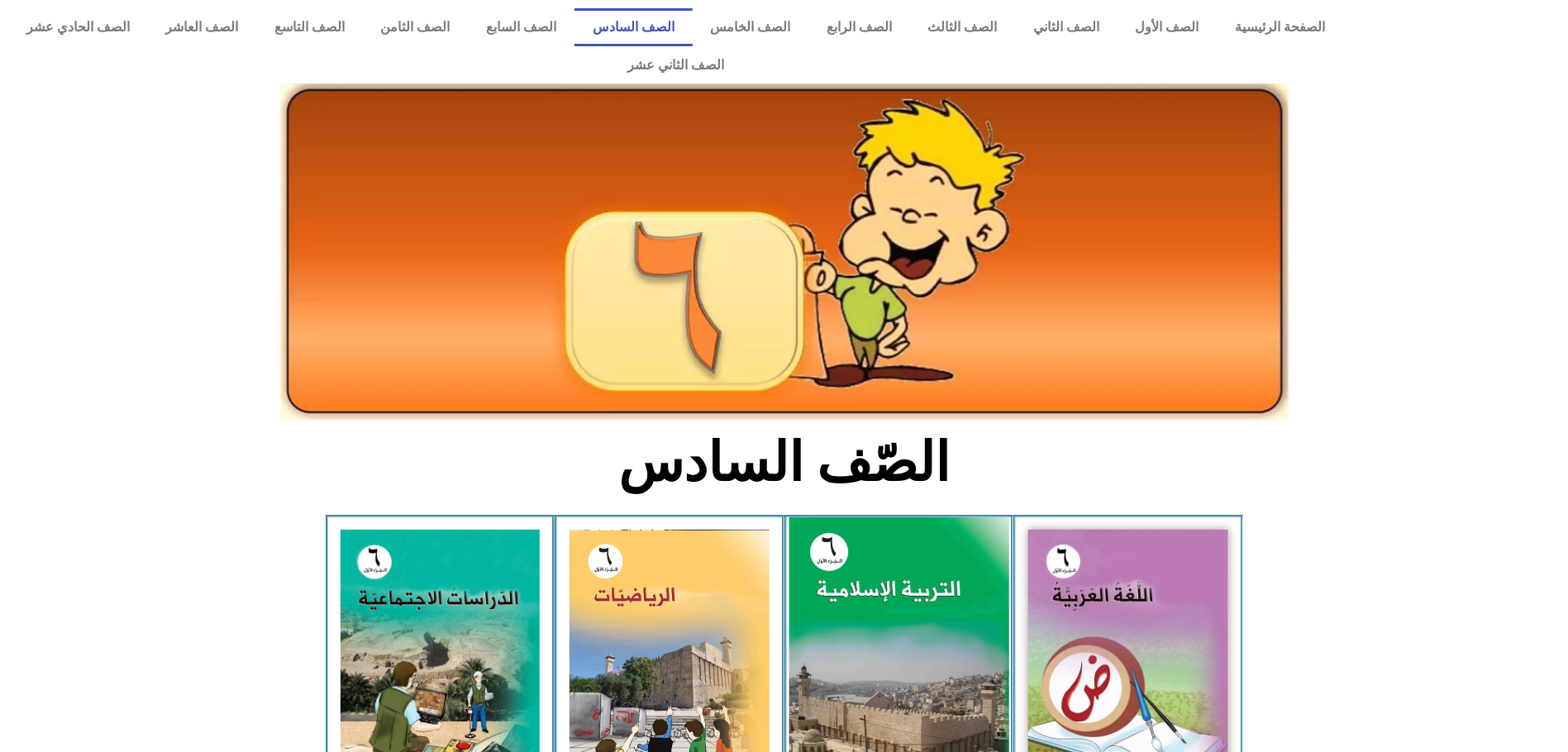
click at [932, 630] on img at bounding box center [898, 654] width 220 height 273
drag, startPoint x: 932, startPoint y: 630, endPoint x: 917, endPoint y: 625, distance: 15.8
click at [926, 630] on img at bounding box center [898, 654] width 220 height 273
click at [917, 624] on img at bounding box center [898, 654] width 220 height 273
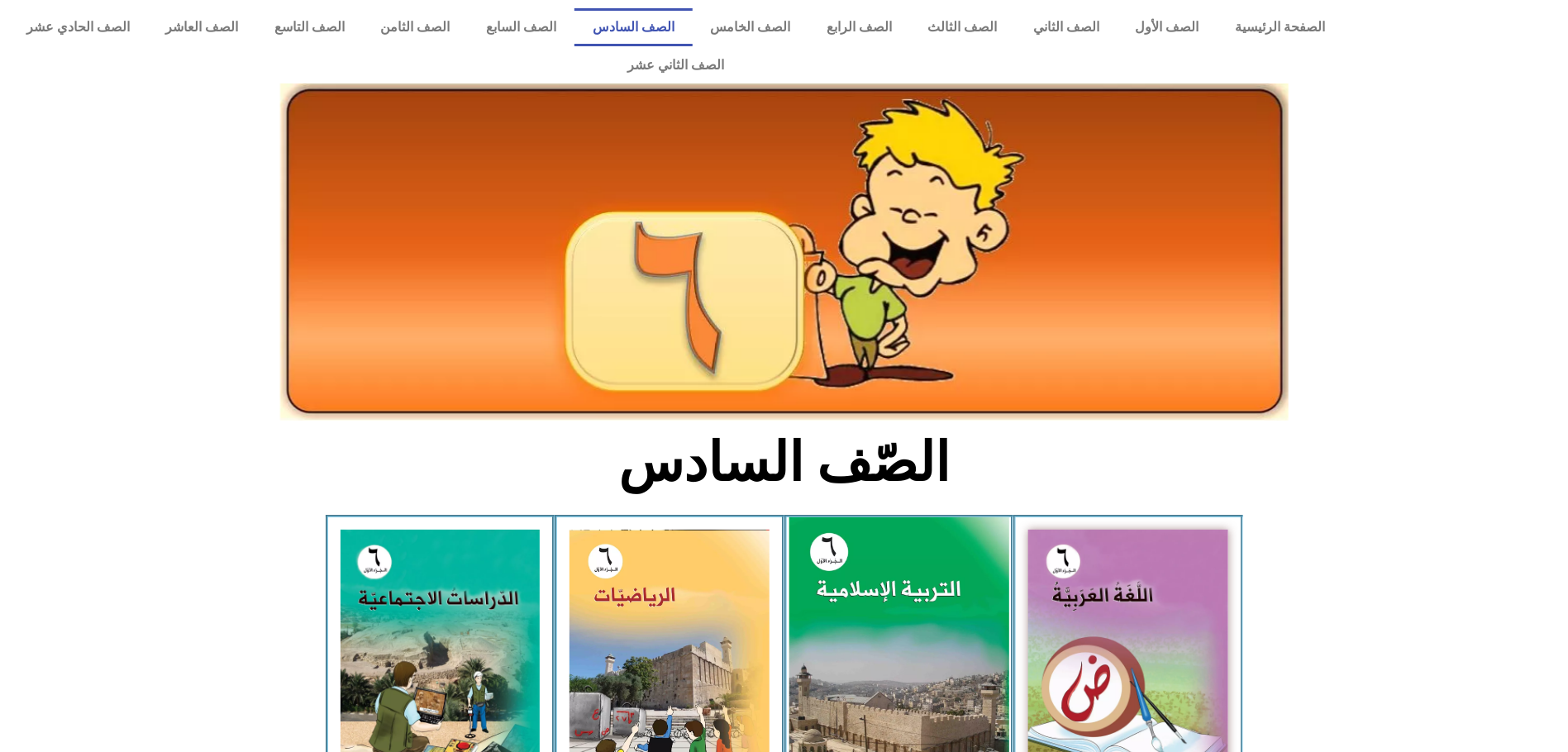
click at [905, 620] on img at bounding box center [898, 654] width 220 height 273
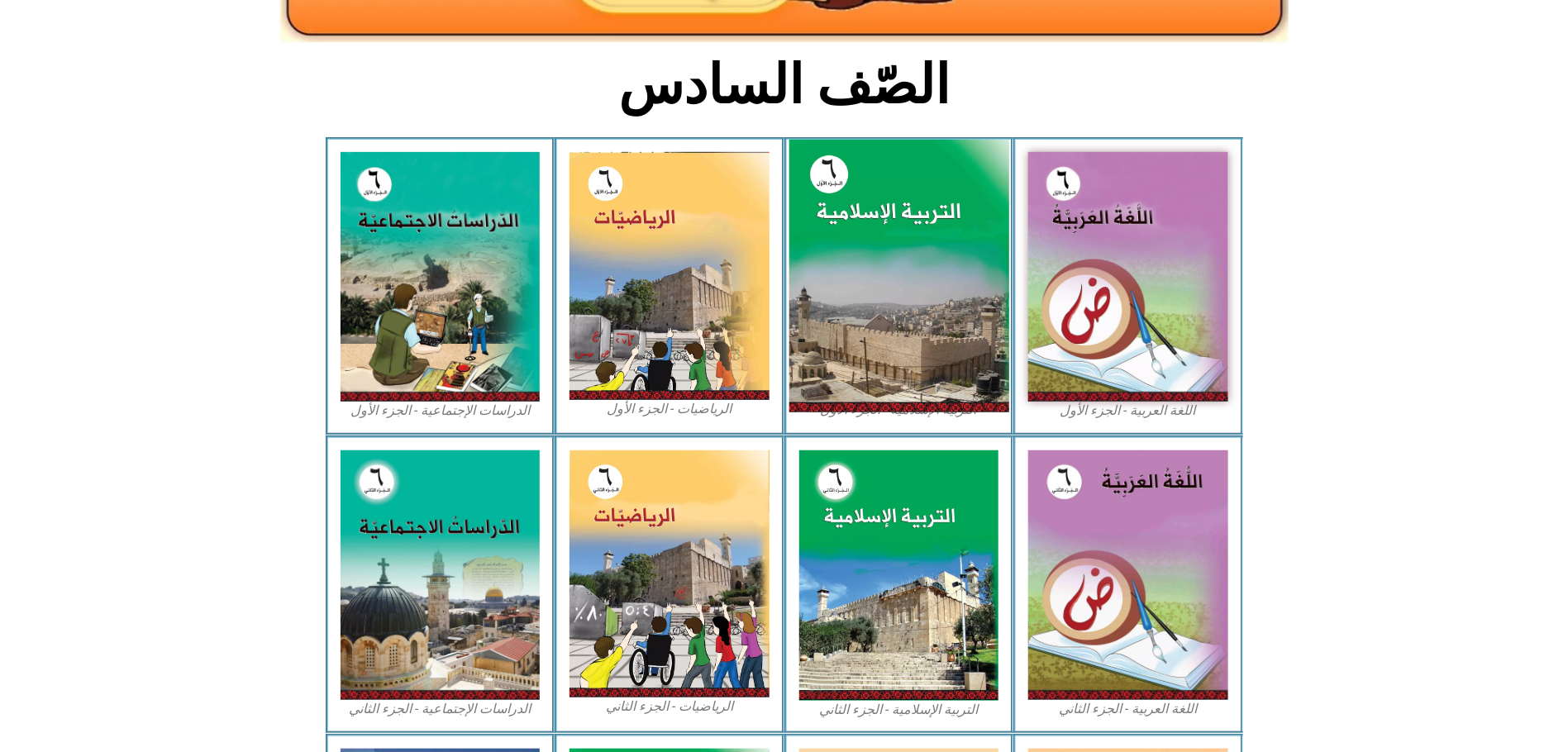
click at [897, 618] on div "الصّف السادس اللغة العربية - الجزء الأول​ التربية الإسلامية - الجزء الأول الريا…" at bounding box center [784, 398] width 1568 height 1253
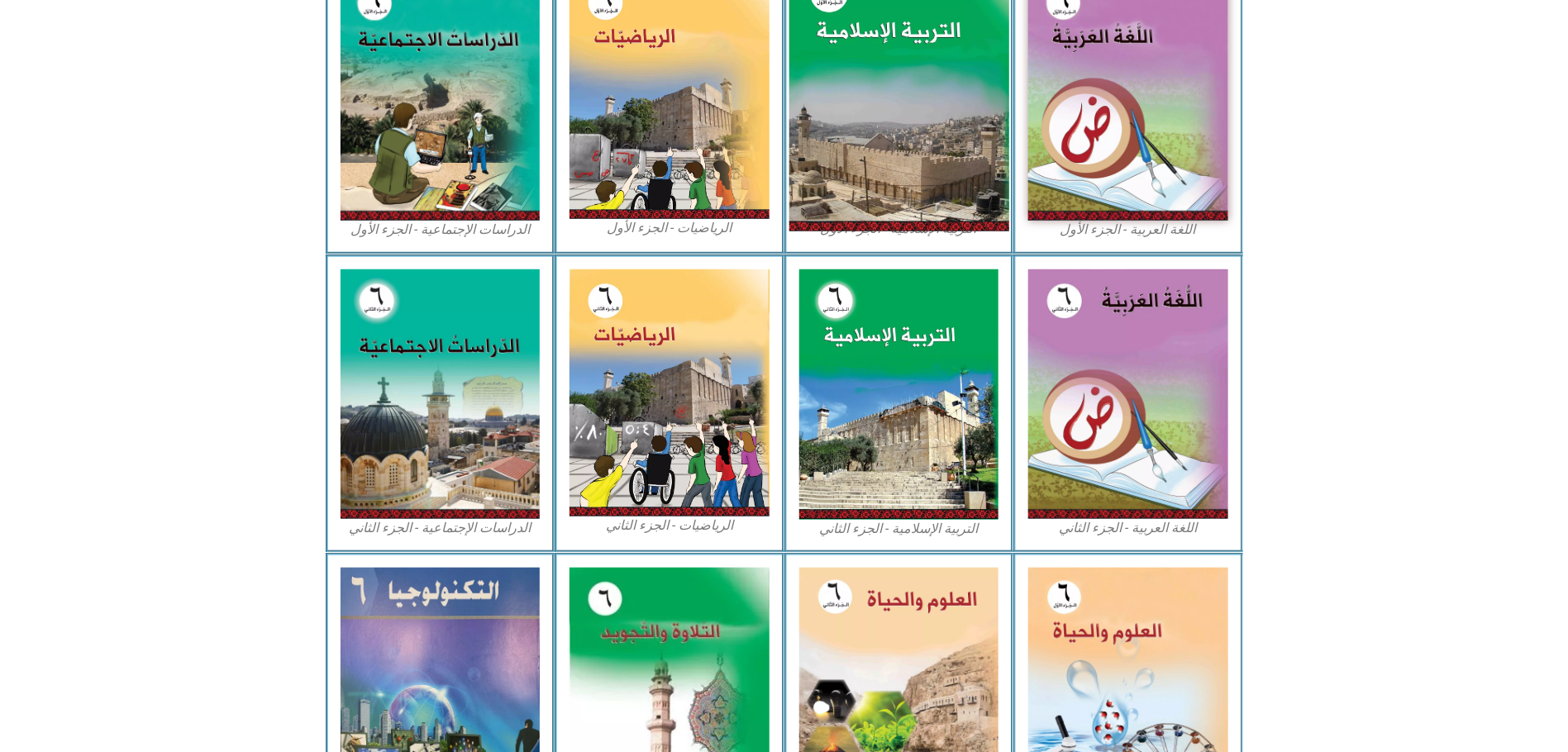
scroll to position [593, 0]
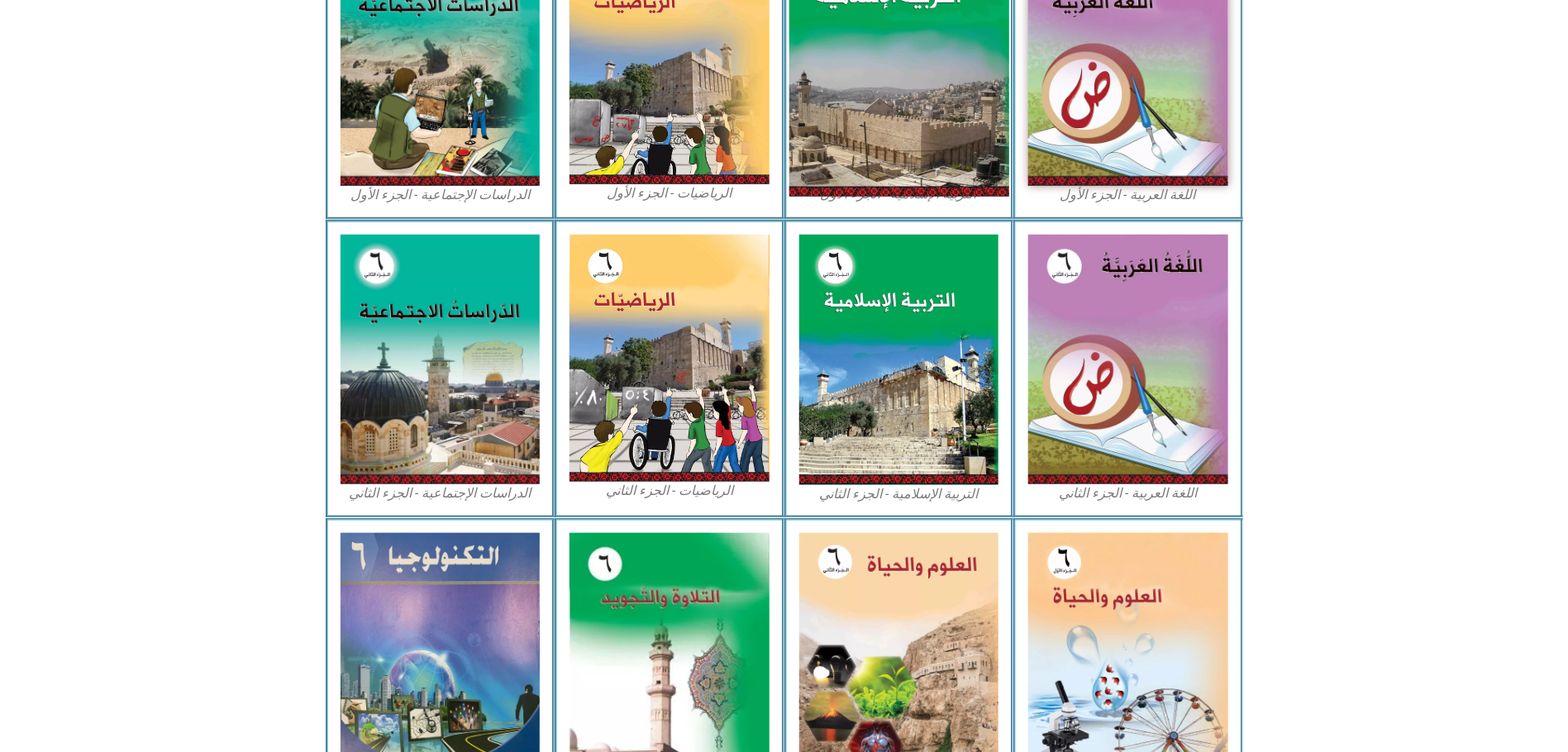
click at [897, 618] on img at bounding box center [899, 655] width 200 height 244
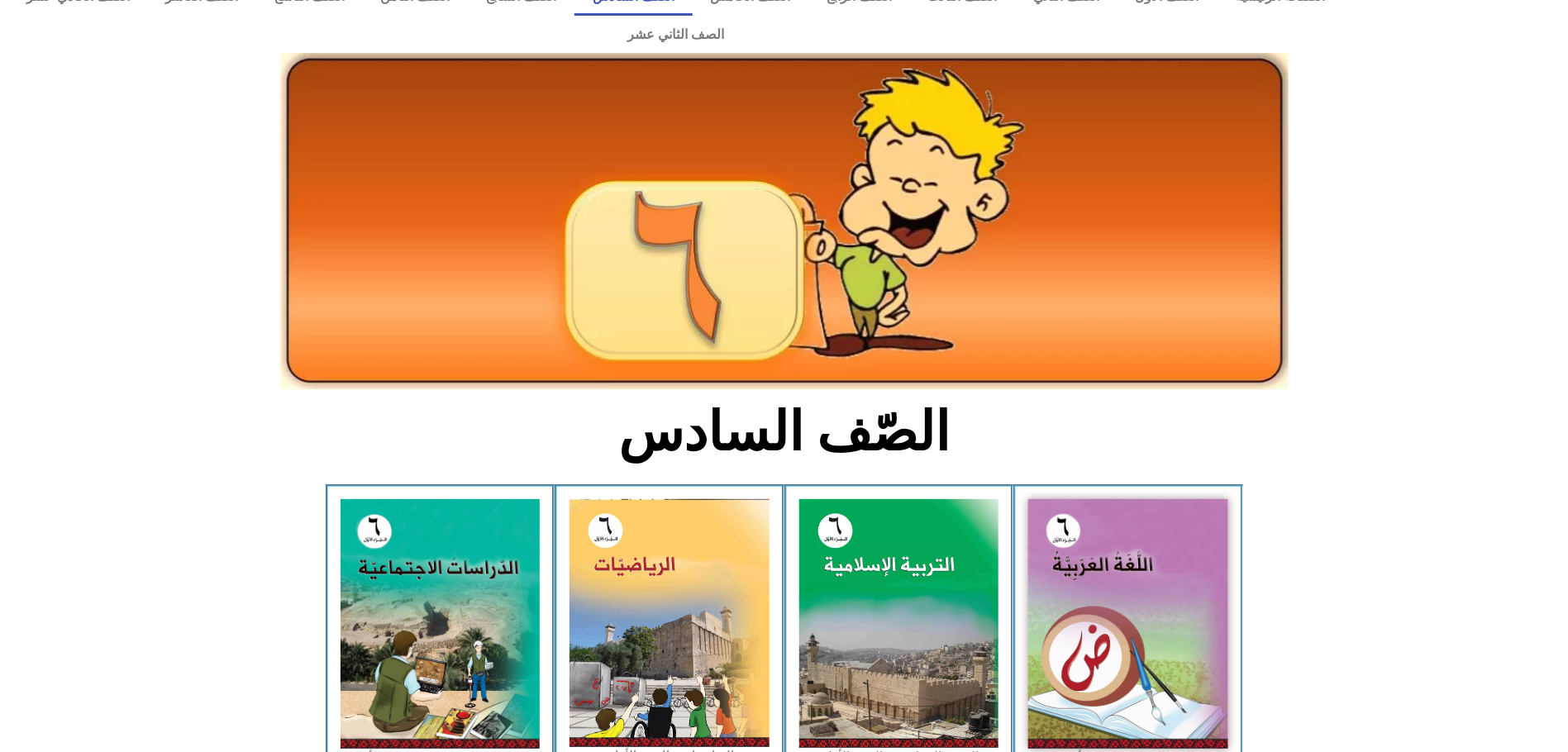
scroll to position [0, 0]
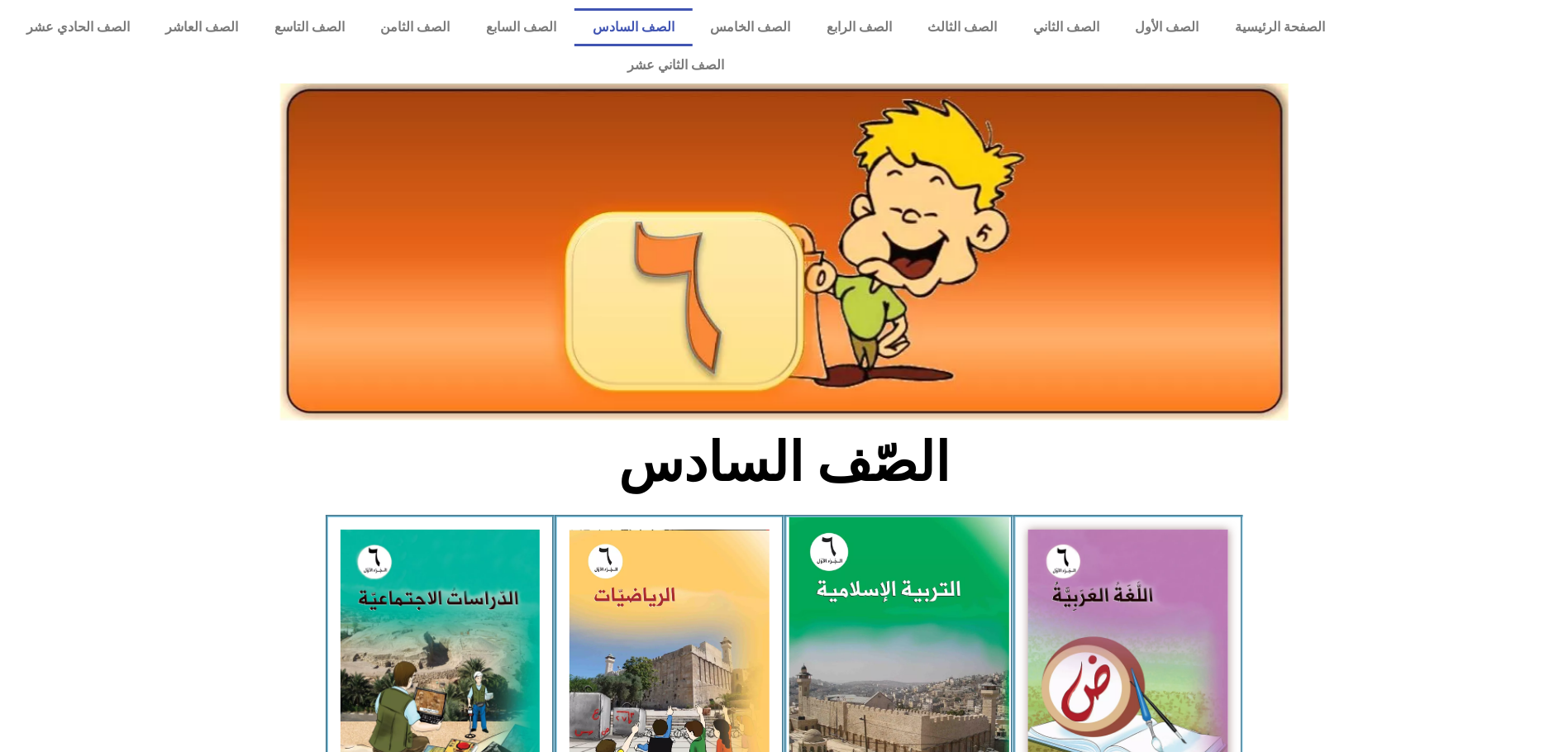
click at [856, 595] on img at bounding box center [898, 654] width 220 height 273
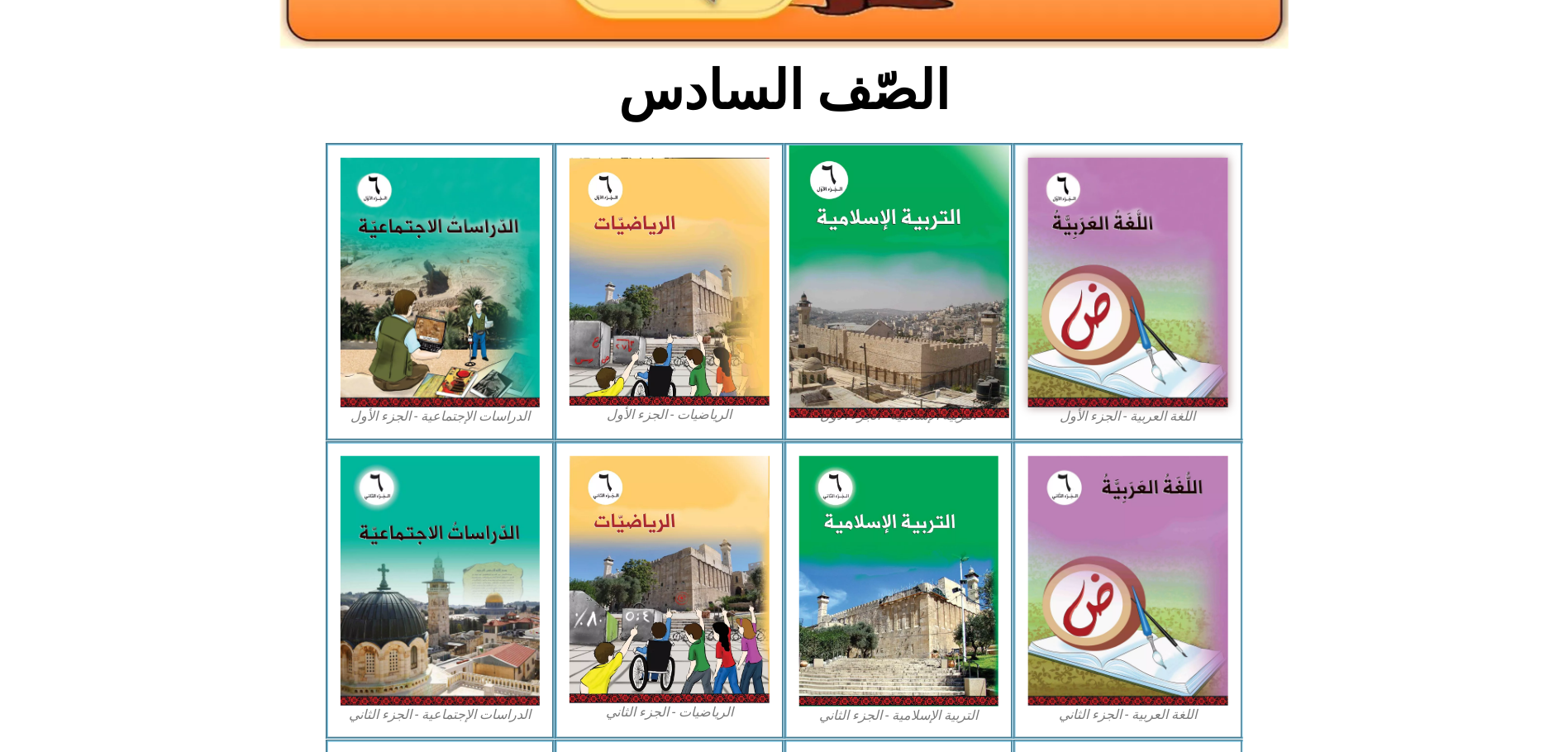
click at [853, 584] on div "الصّف السادس اللغة العربية - الجزء الأول​ التربية الإسلامية - الجزء الأول الريا…" at bounding box center [784, 404] width 1568 height 1253
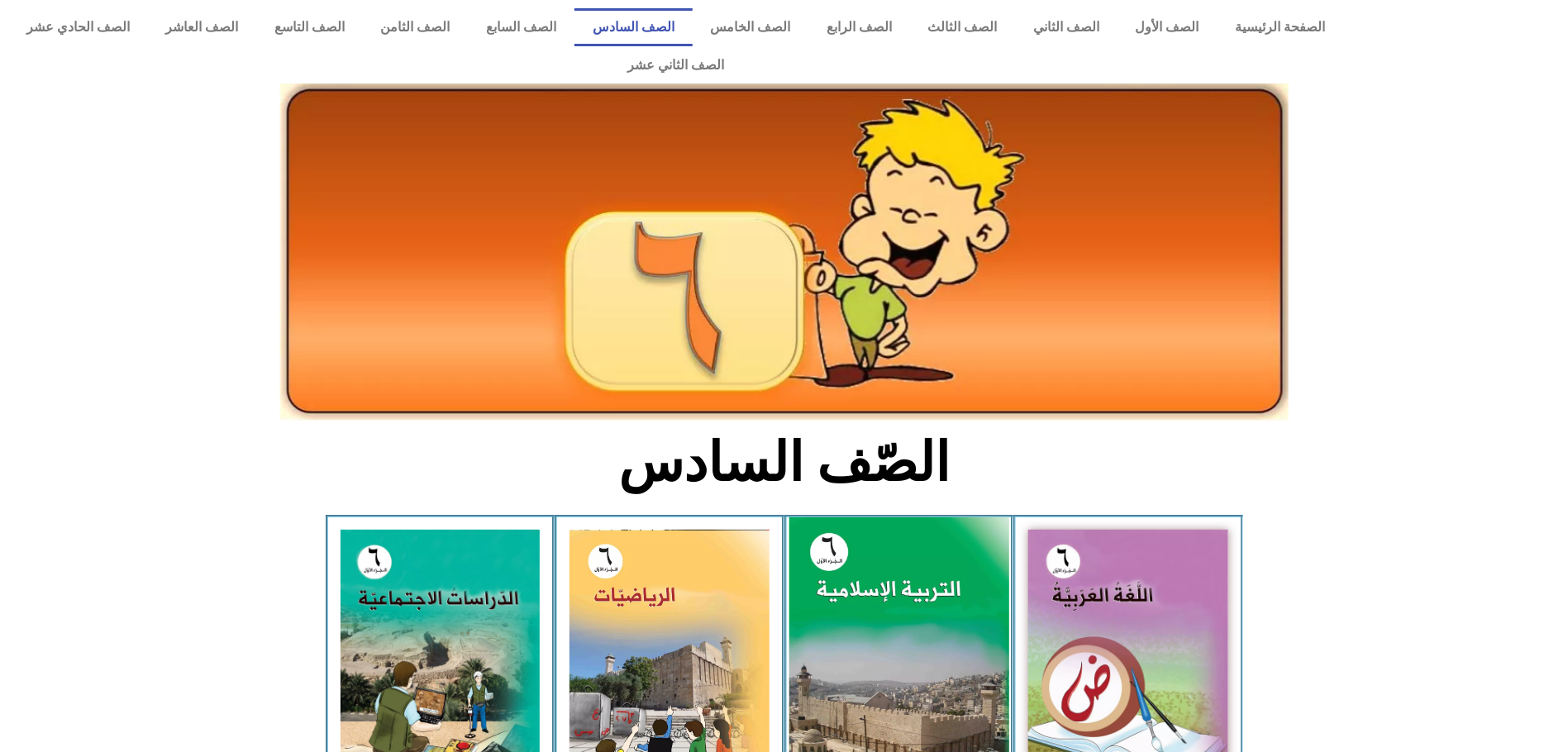
click at [853, 584] on img at bounding box center [898, 654] width 220 height 273
click at [875, 580] on img at bounding box center [898, 654] width 220 height 273
